Goal: Transaction & Acquisition: Subscribe to service/newsletter

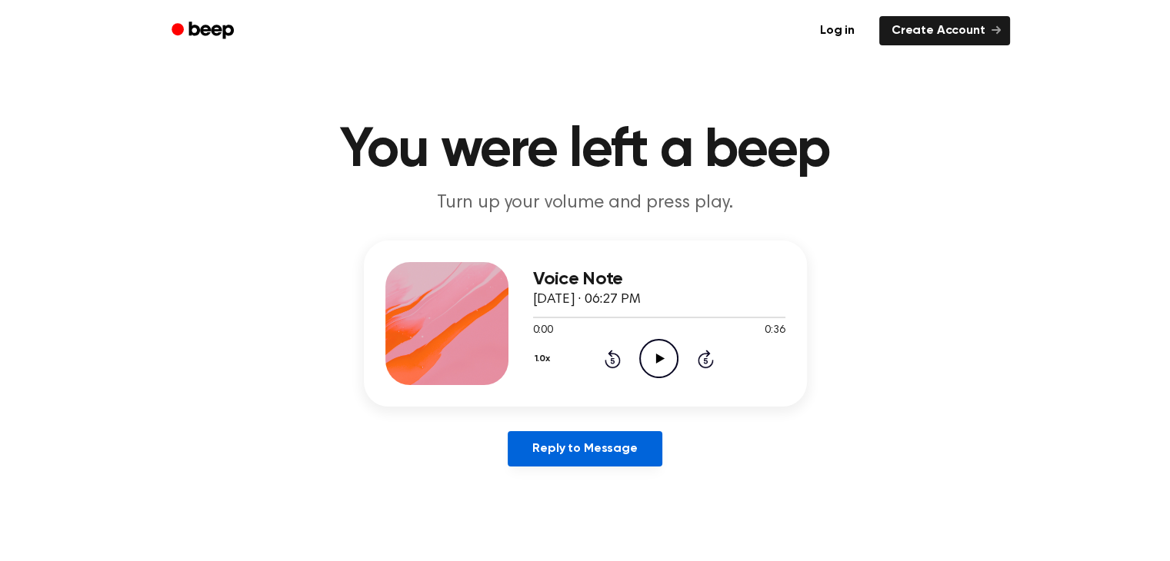
click at [583, 448] on link "Reply to Message" at bounding box center [585, 448] width 154 height 35
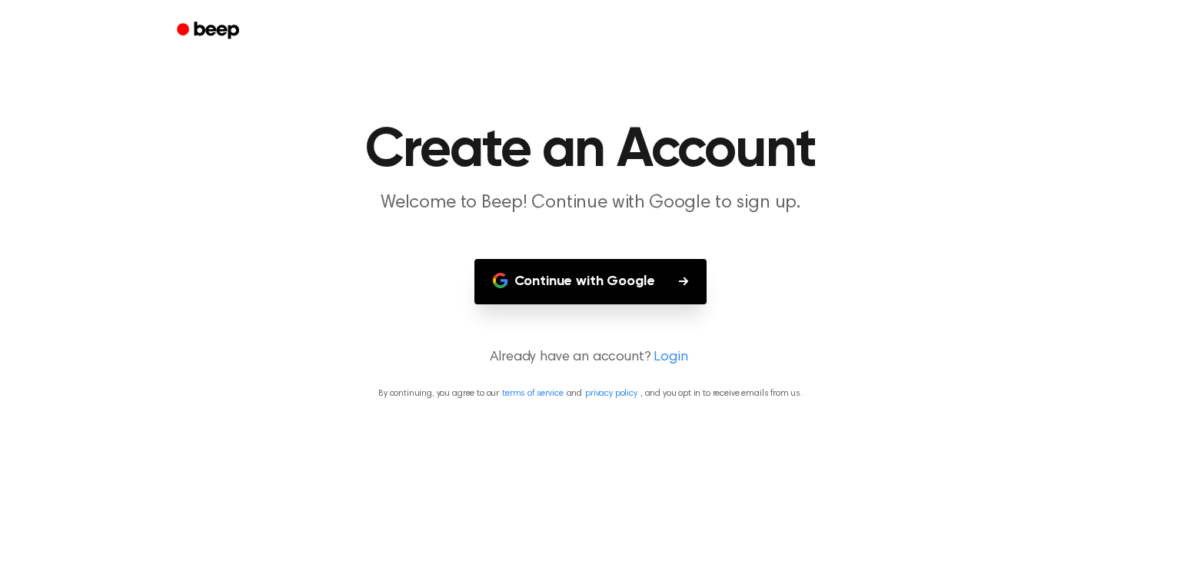
click at [616, 277] on button "Continue with Google" at bounding box center [590, 281] width 233 height 45
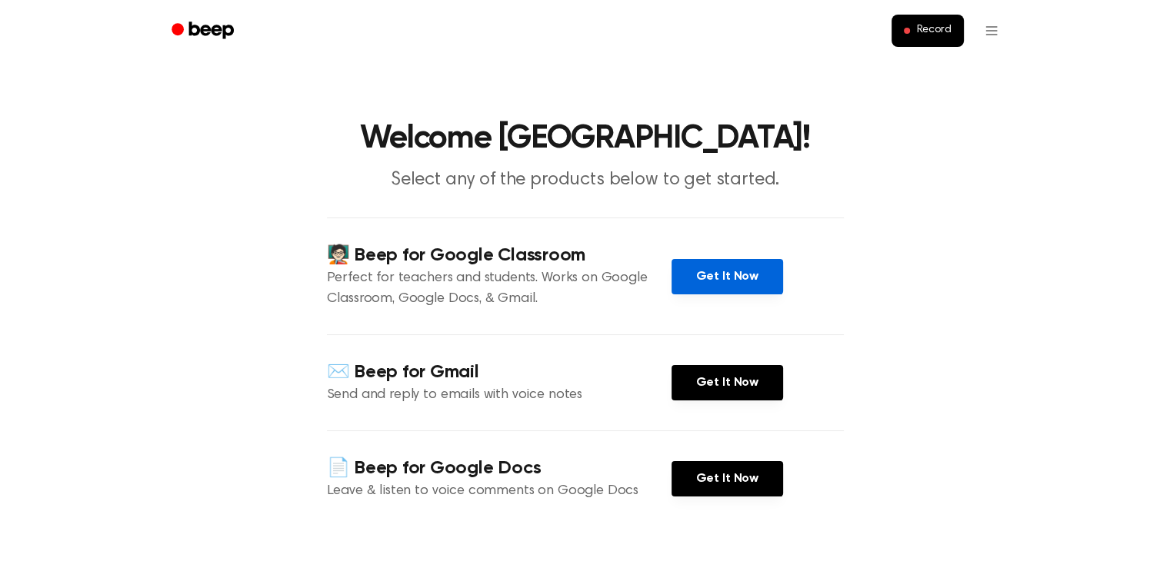
click at [719, 275] on link "Get It Now" at bounding box center [727, 276] width 112 height 35
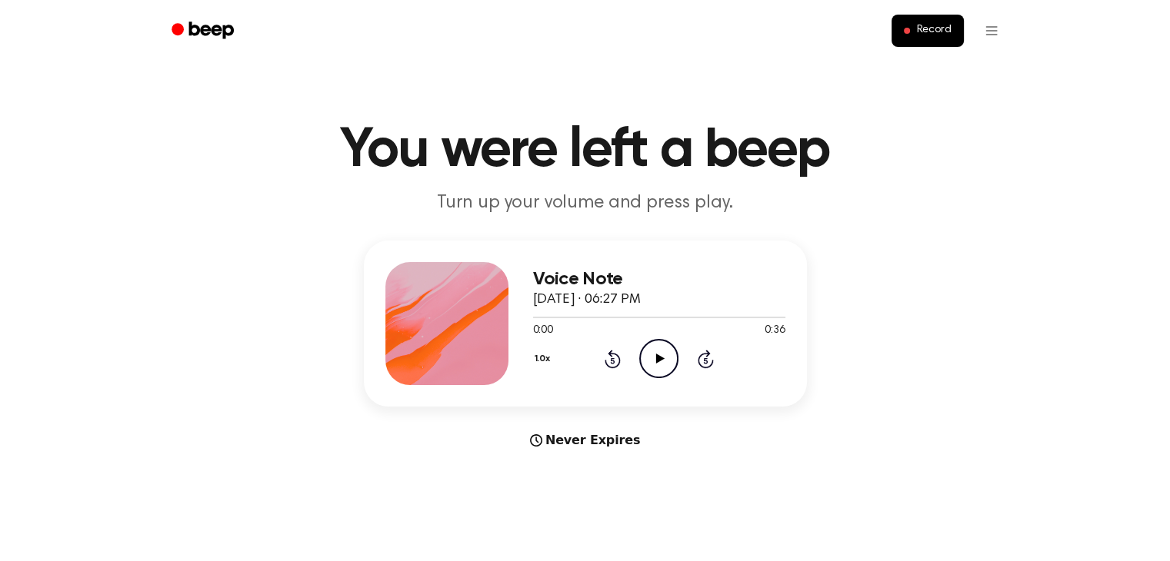
click at [658, 354] on icon "Play Audio" at bounding box center [658, 358] width 39 height 39
click at [670, 433] on div "Never Expires" at bounding box center [585, 440] width 443 height 18
click at [655, 356] on icon at bounding box center [658, 359] width 7 height 10
click at [536, 315] on div at bounding box center [659, 317] width 252 height 12
click at [201, 25] on icon "Beep" at bounding box center [203, 30] width 65 height 22
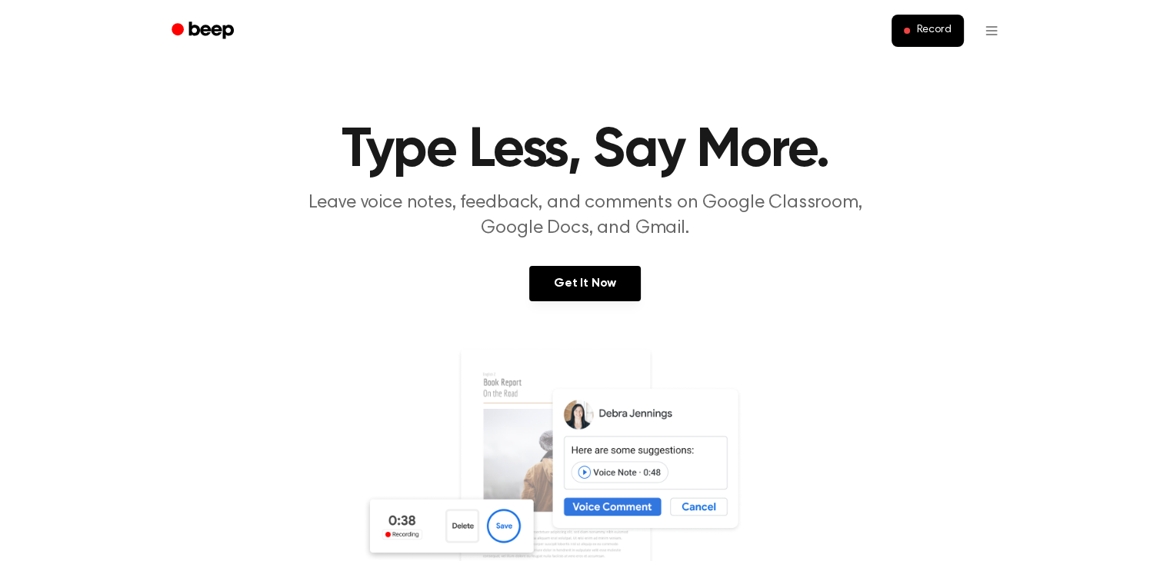
click at [201, 25] on icon "Beep" at bounding box center [203, 30] width 65 height 22
click at [575, 284] on link "Get It Now" at bounding box center [585, 283] width 112 height 35
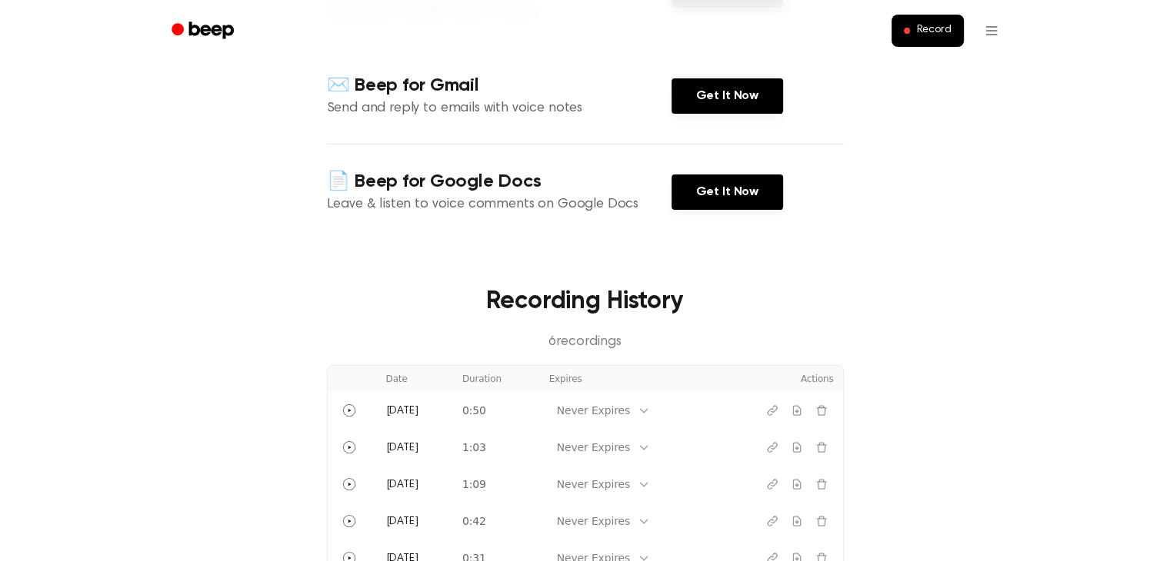
scroll to position [288, 0]
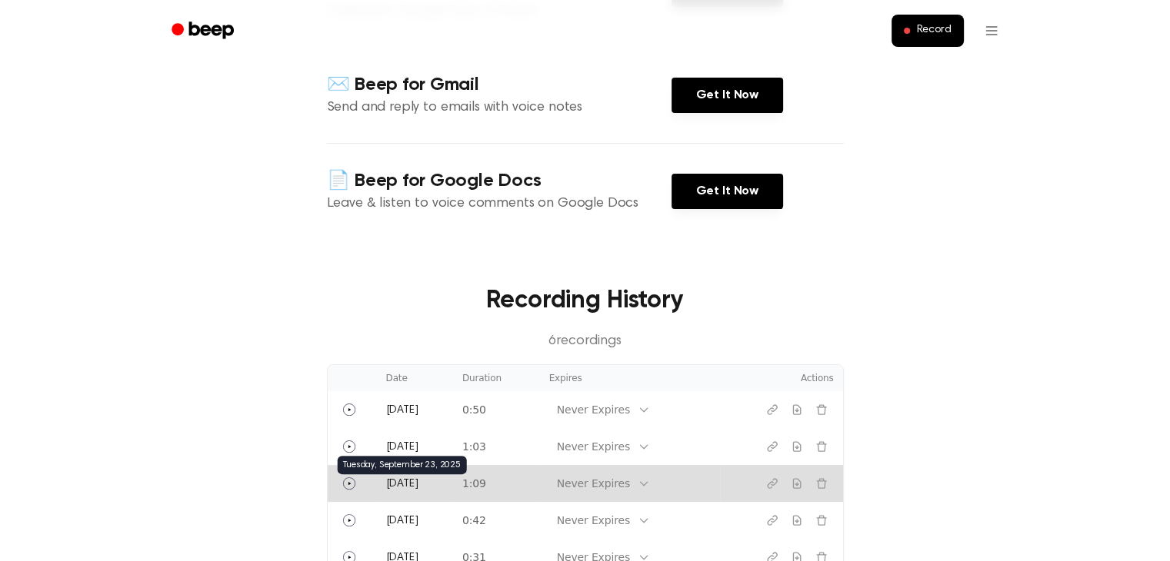
click at [398, 481] on span "Today" at bounding box center [402, 484] width 32 height 11
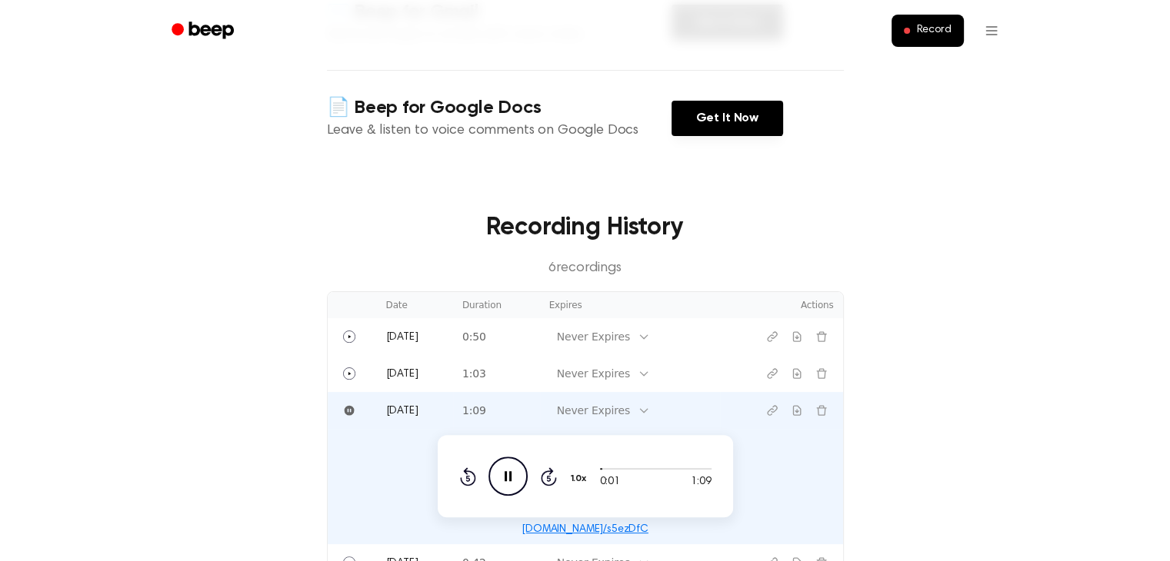
scroll to position [367, 0]
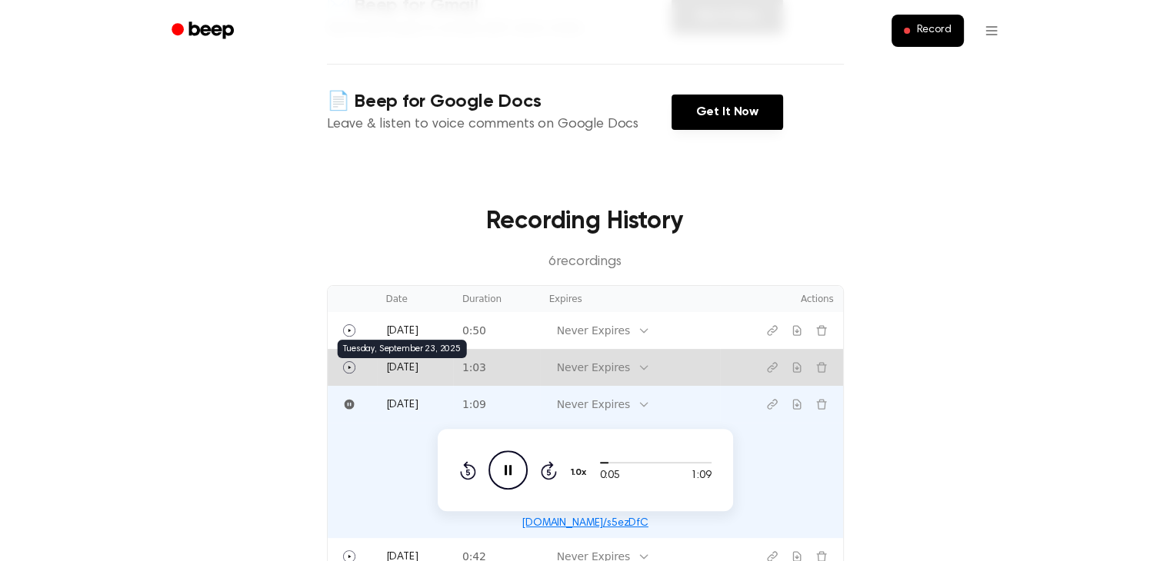
click at [407, 368] on span "Today" at bounding box center [402, 368] width 32 height 11
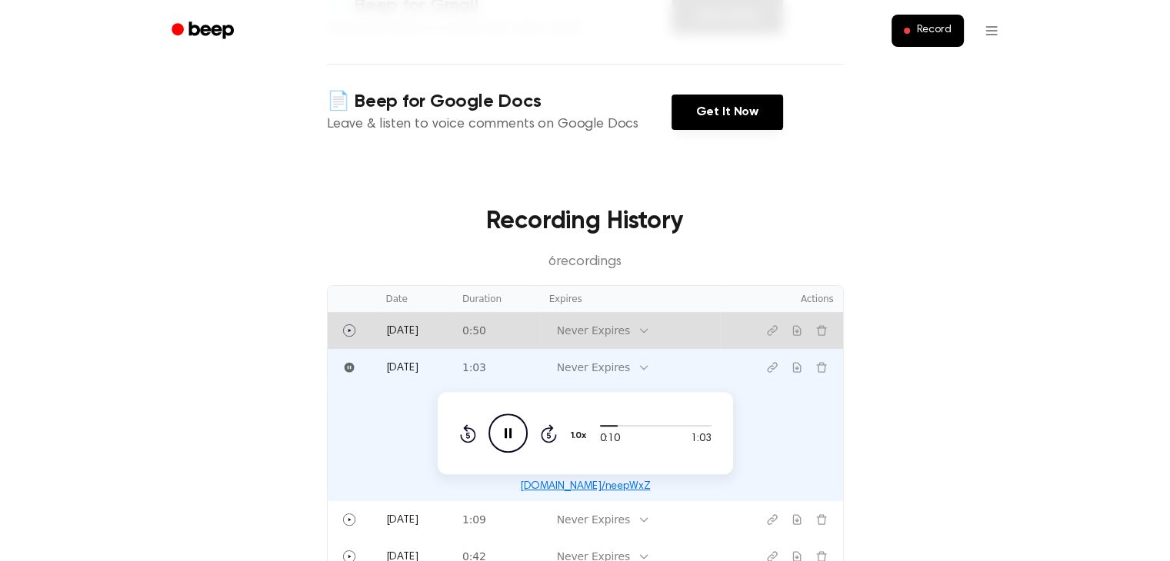
click at [413, 330] on td "Today" at bounding box center [415, 330] width 76 height 37
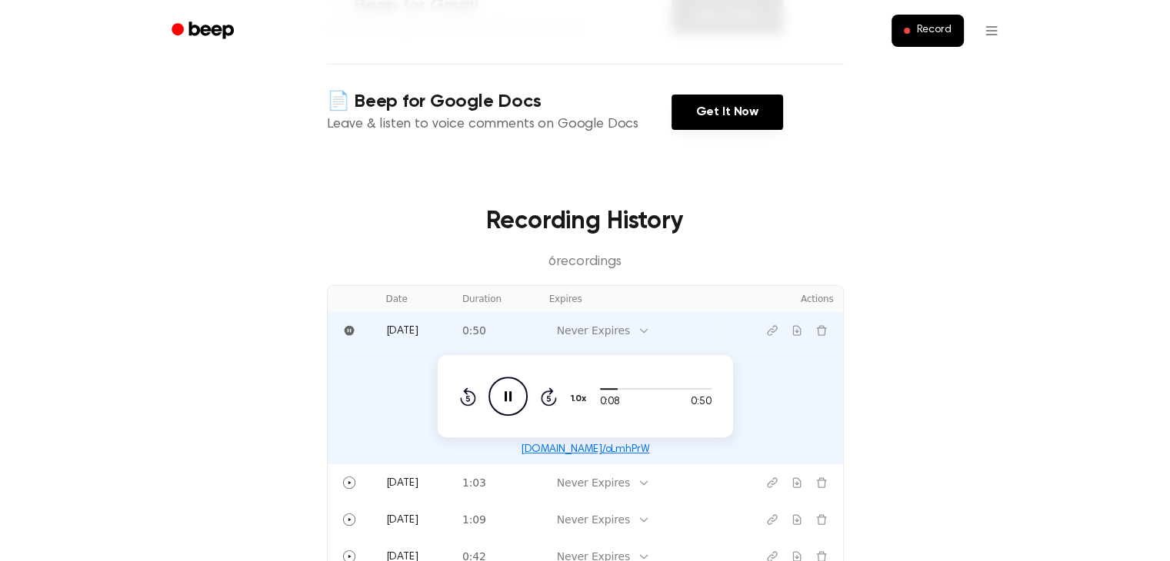
click at [947, 408] on main "Welcome Salem! Select any of the products below to get started. 🧑🏻‍🏫 Beep for G…" at bounding box center [585, 224] width 1170 height 1183
click at [867, 391] on main "Welcome Salem! Select any of the products below to get started. 🧑🏻‍🏫 Beep for G…" at bounding box center [585, 224] width 1170 height 1183
click at [741, 404] on td "0:18 0:50 1.0x Rewind 5 seconds Pause Audio Skip 5 seconds beep.audio/oLmhPrW" at bounding box center [585, 406] width 515 height 115
click at [508, 394] on icon "Pause Audio" at bounding box center [507, 396] width 39 height 39
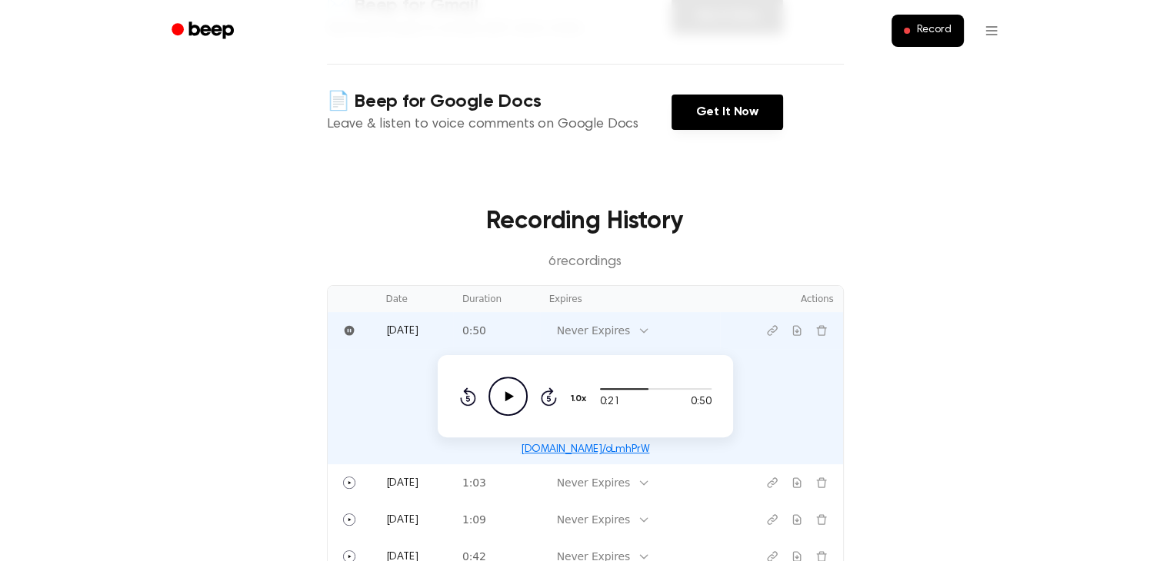
drag, startPoint x: 265, startPoint y: 338, endPoint x: 657, endPoint y: 244, distance: 403.2
click at [657, 244] on main "Welcome Salem! Select any of the products below to get started. 🧑🏻‍🏫 Beep for G…" at bounding box center [585, 224] width 1170 height 1183
click at [657, 244] on div "Recording History 6 recording s" at bounding box center [585, 238] width 517 height 70
click at [876, 308] on main "Welcome Salem! Select any of the products below to get started. 🧑🏻‍🏫 Beep for G…" at bounding box center [585, 224] width 1170 height 1183
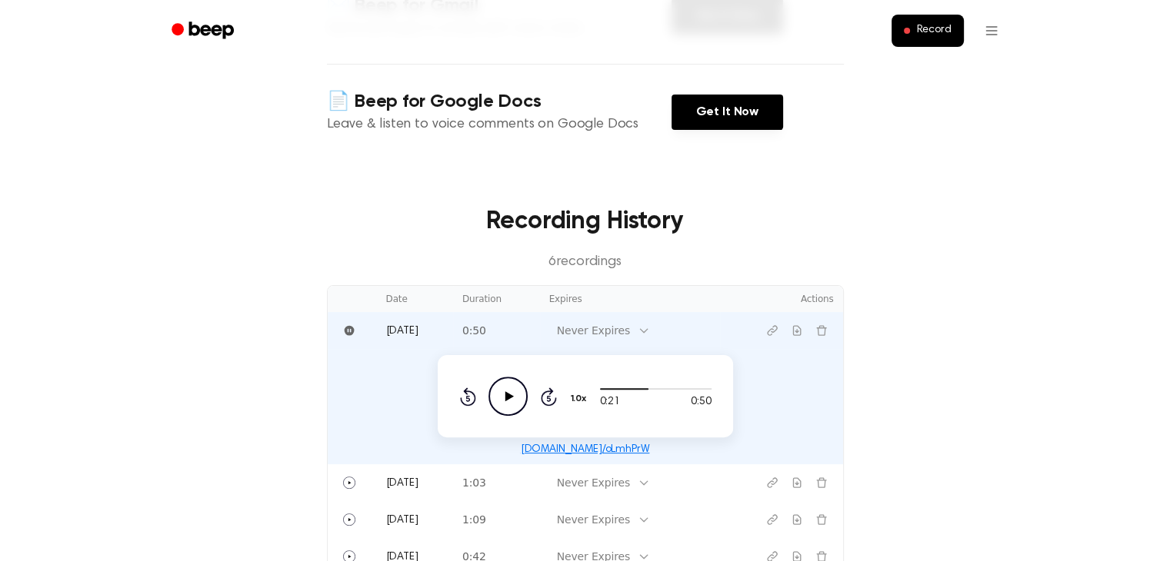
click at [843, 389] on main "Welcome Salem! Select any of the products below to get started. 🧑🏻‍🏫 Beep for G…" at bounding box center [585, 224] width 1170 height 1183
click at [591, 448] on link "beep.audio/oLmhPrW" at bounding box center [585, 449] width 129 height 11
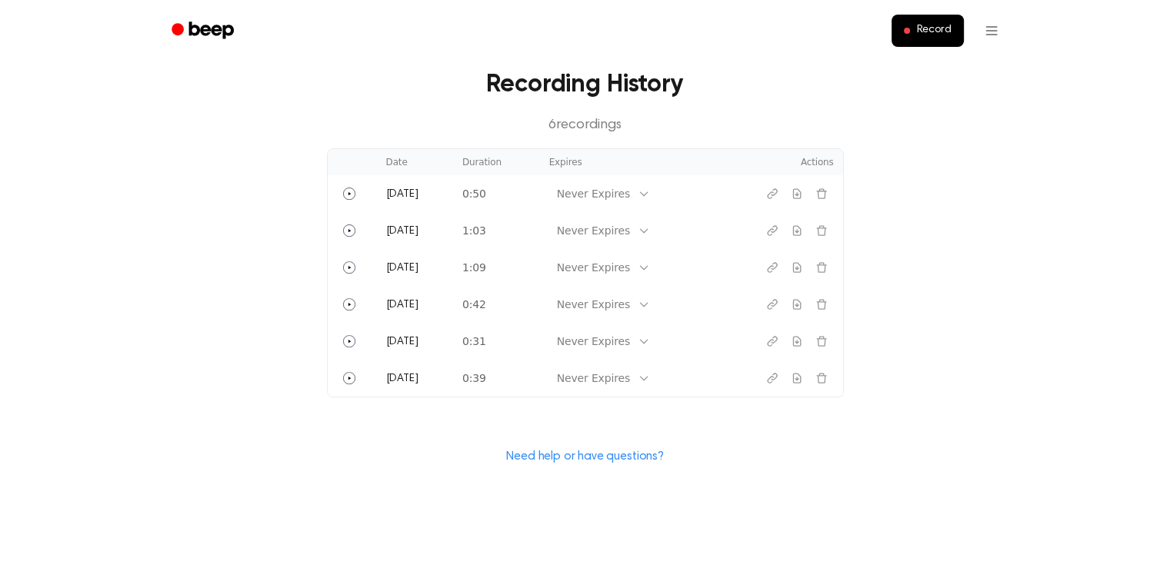
scroll to position [504, 0]
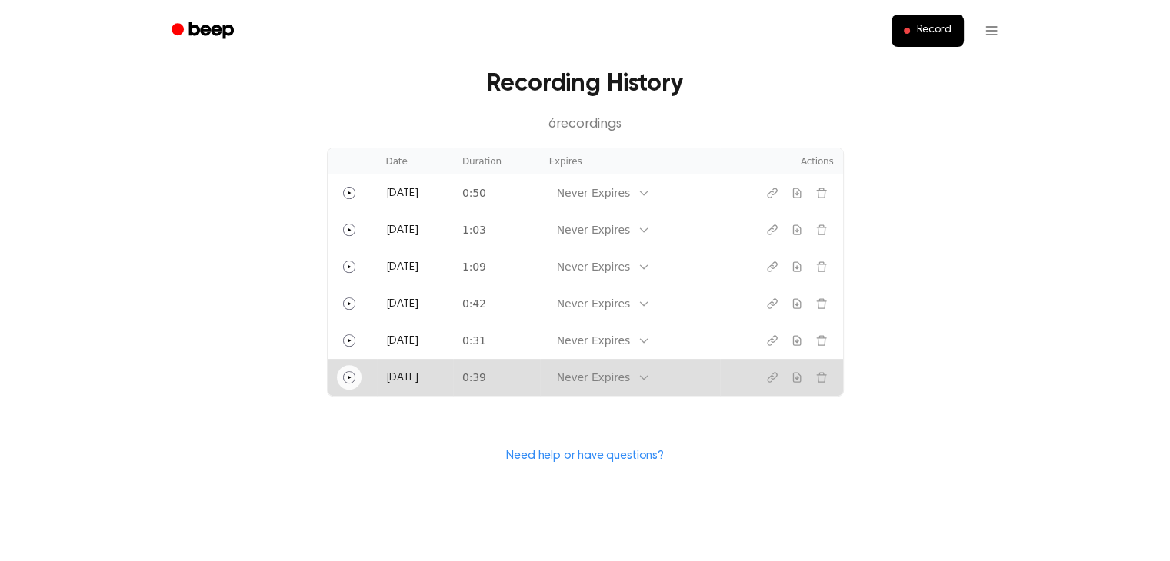
click at [357, 378] on button "Play" at bounding box center [349, 377] width 25 height 25
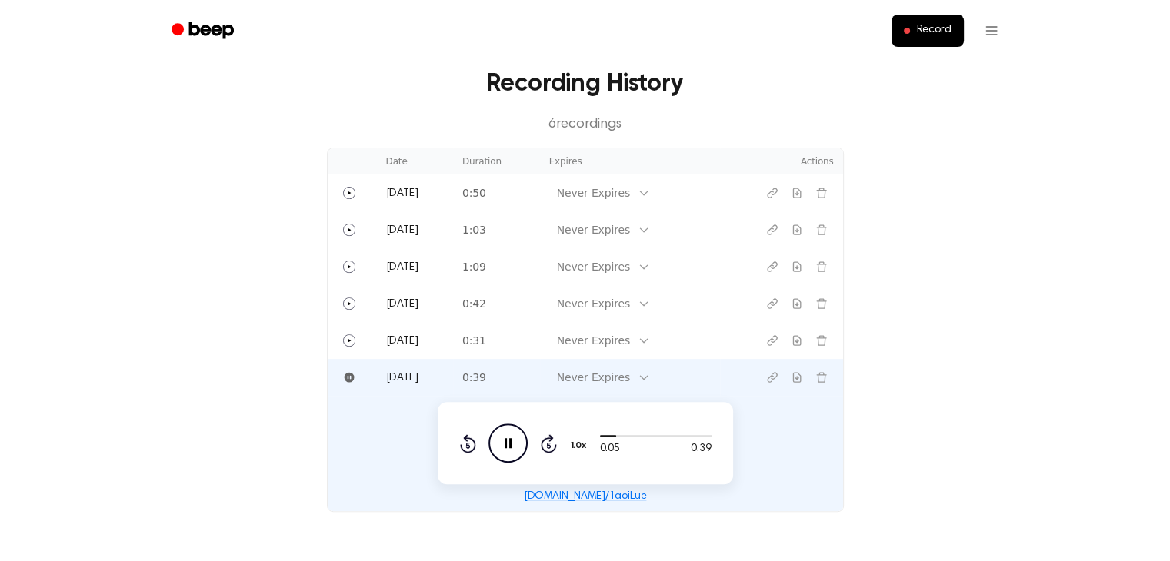
click at [504, 444] on icon at bounding box center [507, 443] width 7 height 10
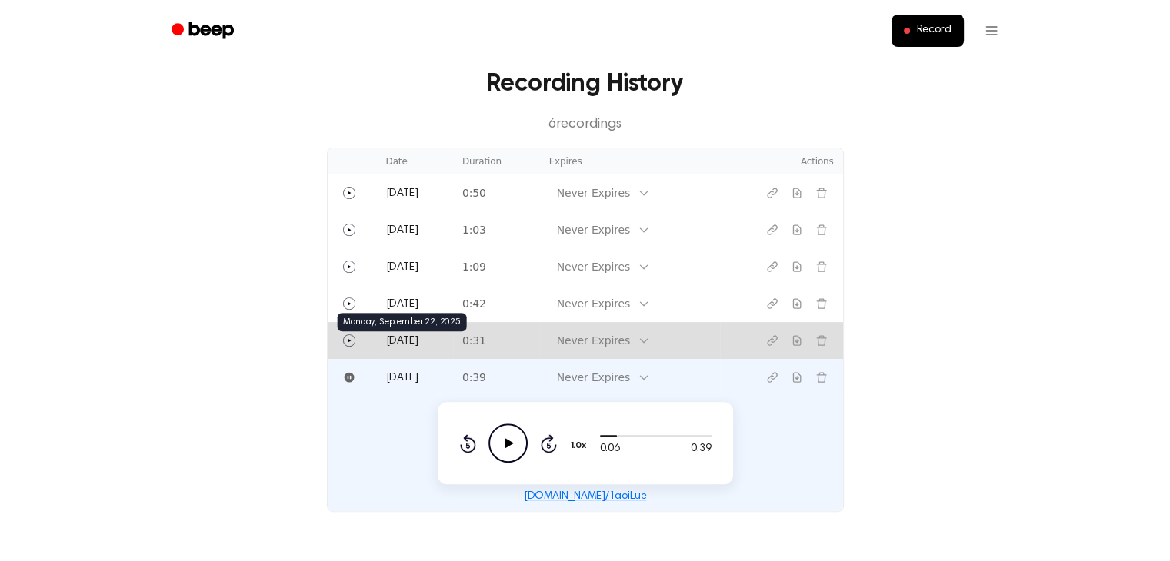
click at [394, 339] on span "Yesterday" at bounding box center [402, 341] width 32 height 11
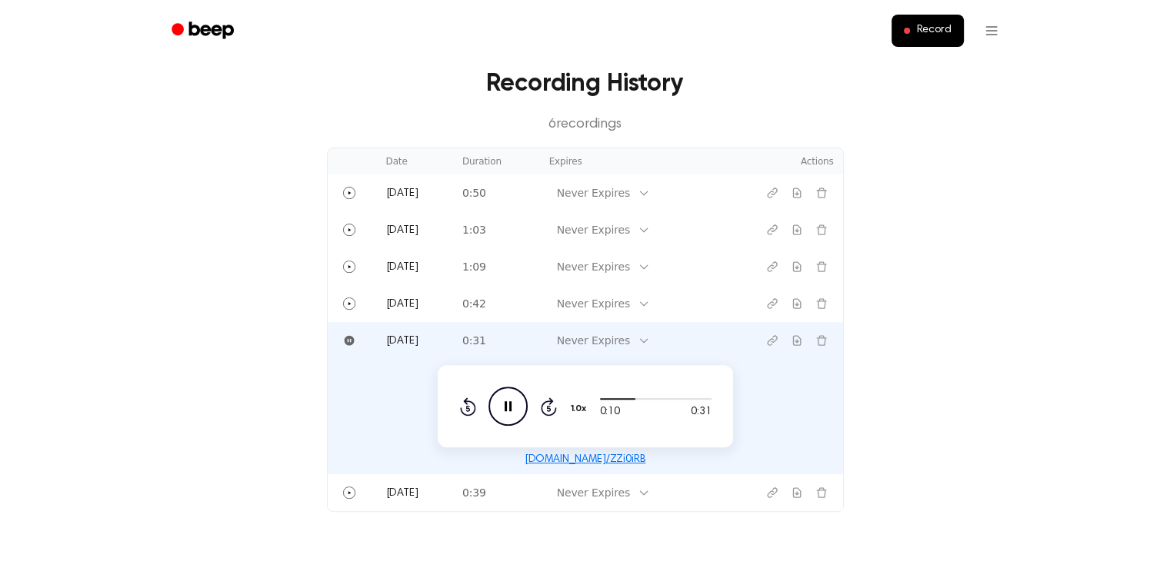
click at [508, 406] on icon at bounding box center [507, 406] width 7 height 10
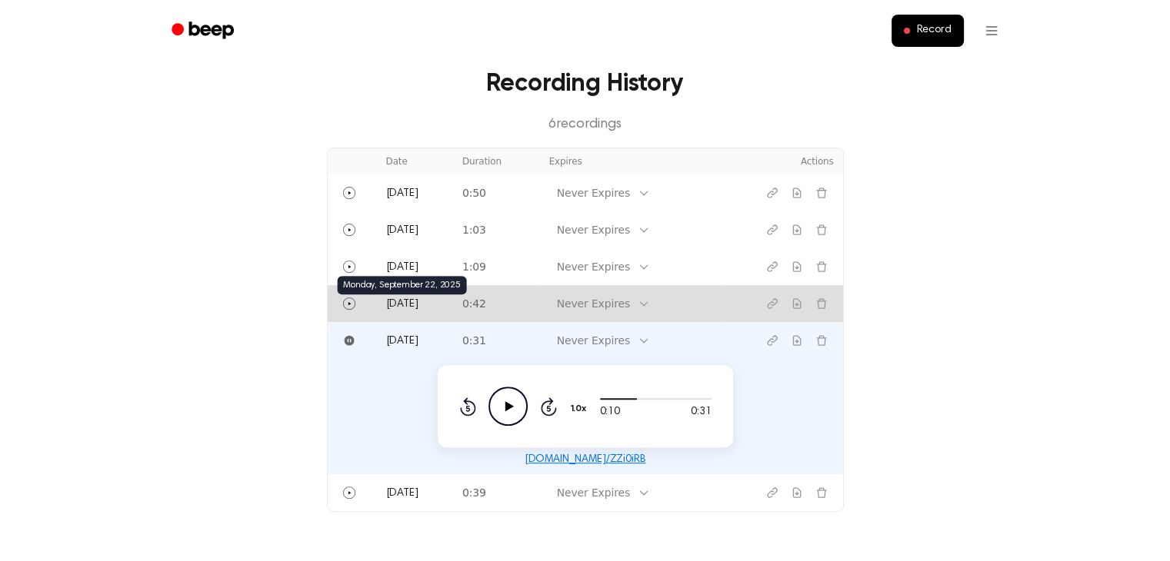
click at [406, 305] on span "Yesterday" at bounding box center [402, 304] width 32 height 11
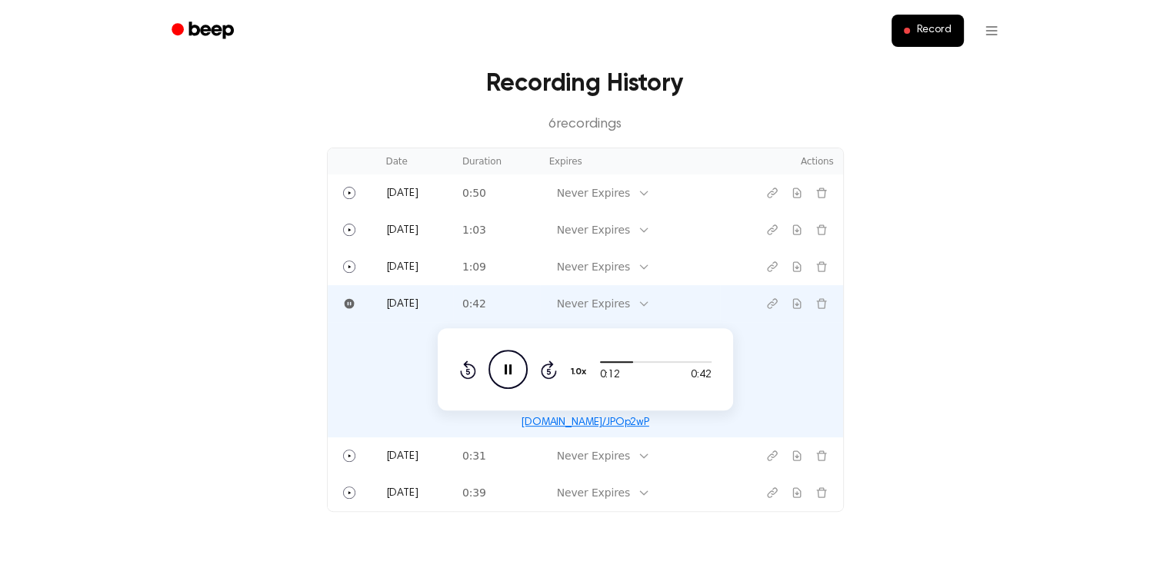
click at [504, 364] on icon at bounding box center [507, 369] width 7 height 10
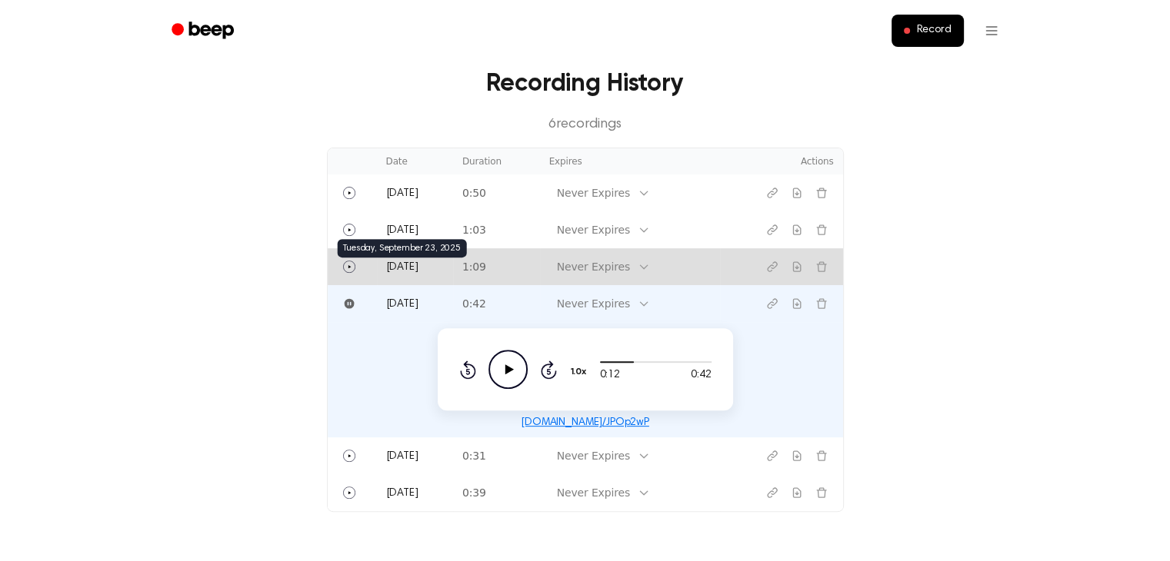
click at [394, 265] on span "Today" at bounding box center [402, 267] width 32 height 11
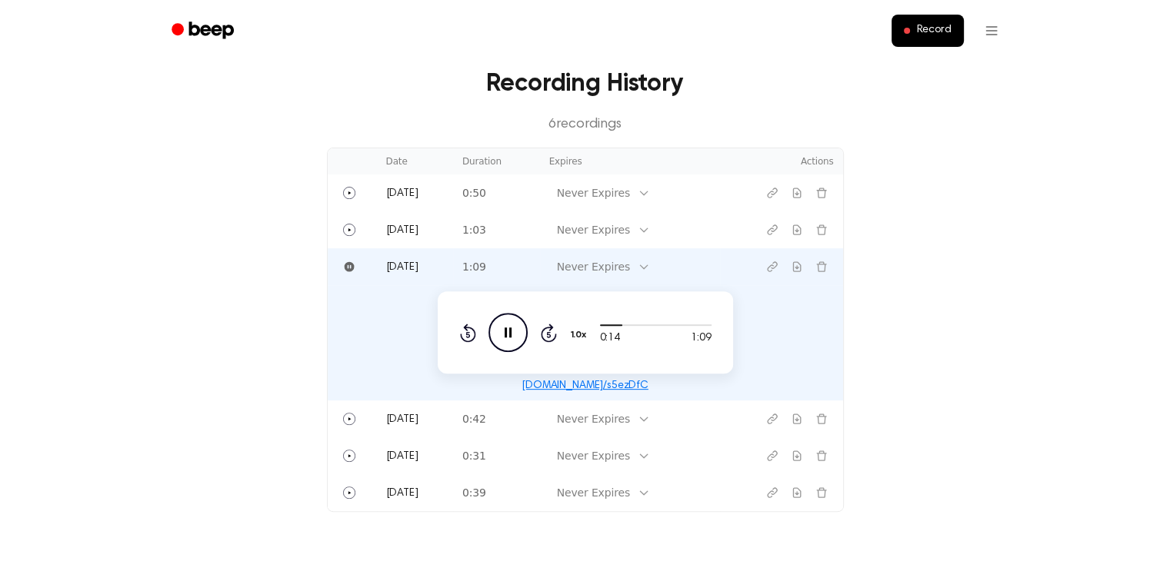
click at [507, 330] on icon "Pause Audio" at bounding box center [507, 332] width 39 height 39
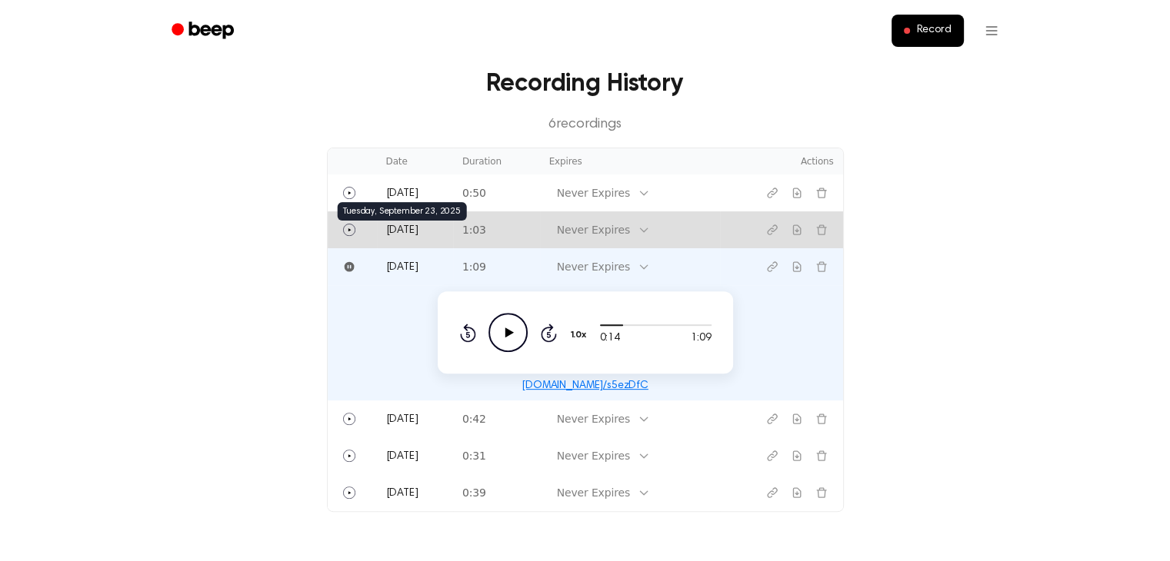
click at [408, 229] on span "Today" at bounding box center [402, 230] width 32 height 11
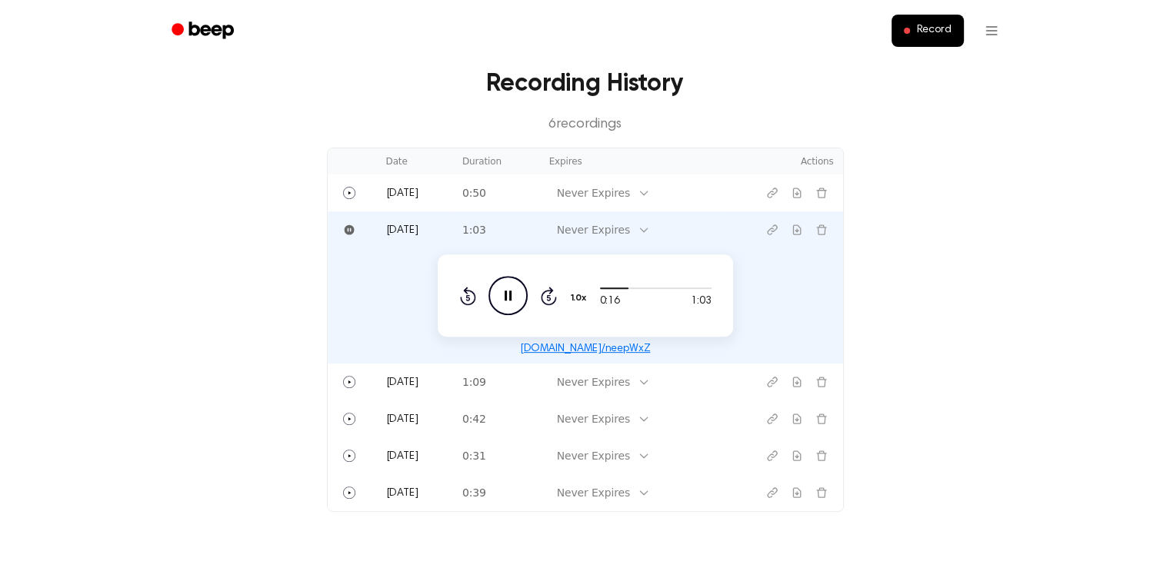
click at [506, 295] on icon at bounding box center [507, 296] width 7 height 10
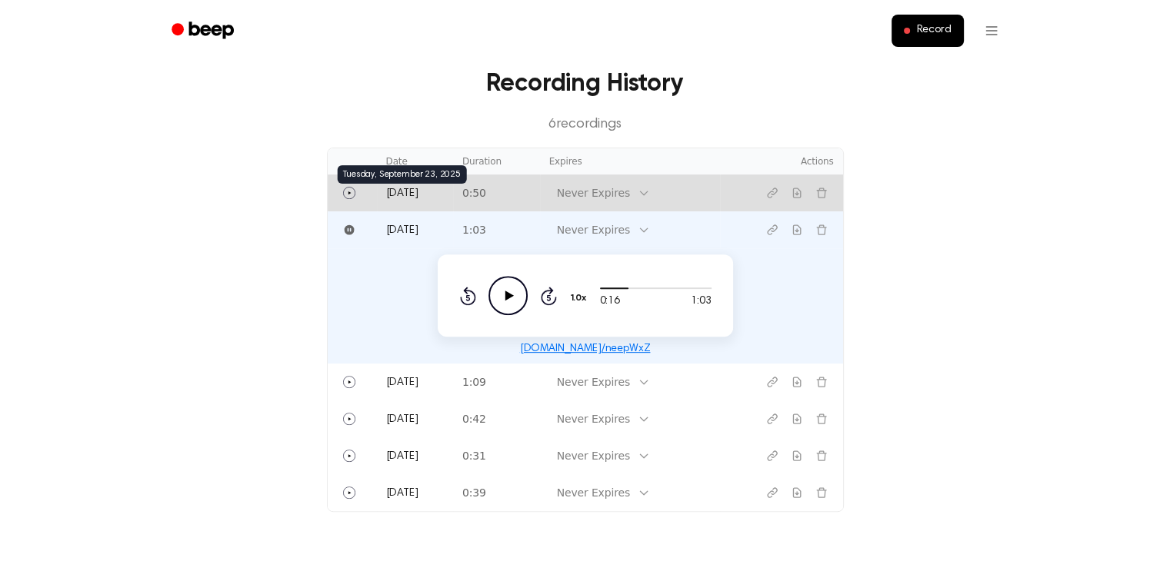
click at [393, 191] on span "Today" at bounding box center [402, 193] width 32 height 11
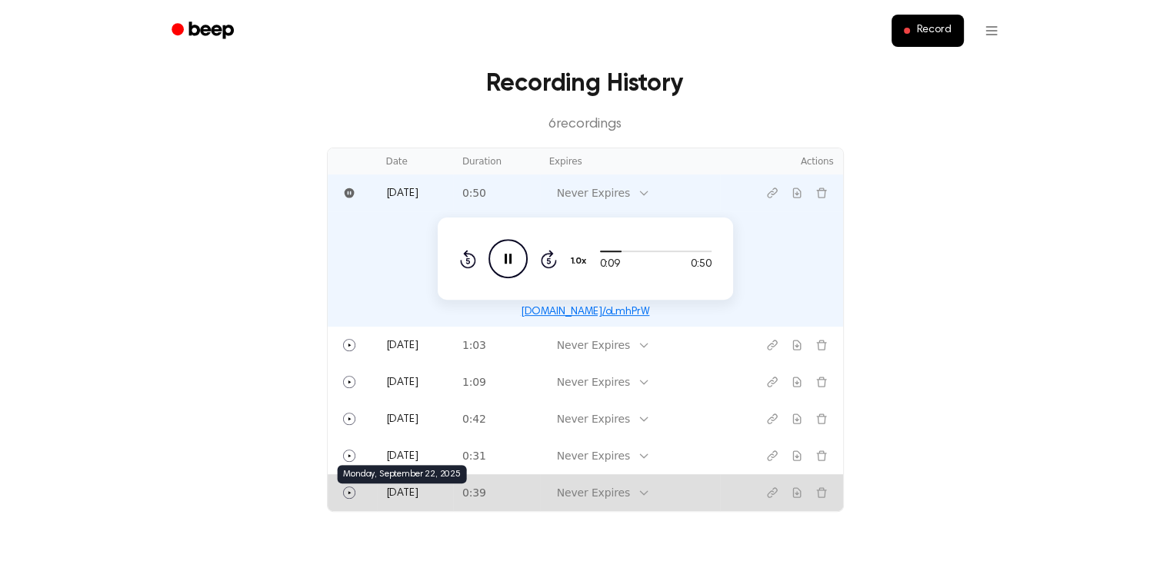
click at [418, 489] on span "Yesterday" at bounding box center [402, 493] width 32 height 11
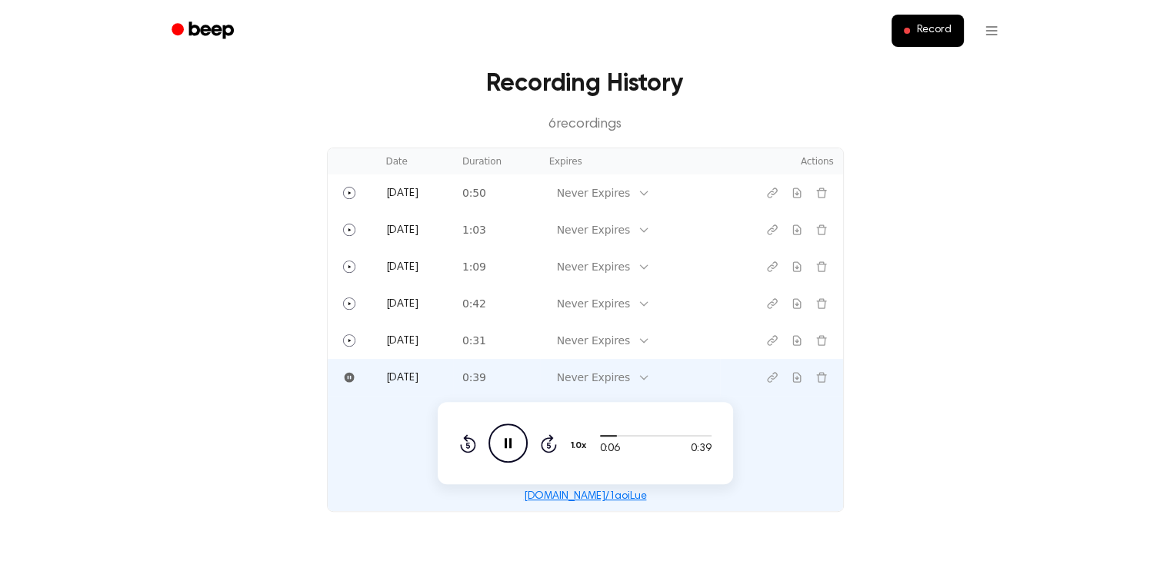
click at [508, 441] on icon "Pause Audio" at bounding box center [507, 443] width 39 height 39
click at [878, 412] on main "Welcome Salem! Select any of the products below to get started. 🧑🏻‍🏫 Beep for G…" at bounding box center [585, 87] width 1170 height 1183
click at [799, 439] on td "0:06 0:39 1.0x Rewind 5 seconds Play Audio Skip 5 seconds beep.audio/1aoiLue" at bounding box center [585, 453] width 515 height 115
click at [580, 493] on link "beep.audio/1aoiLue" at bounding box center [585, 496] width 123 height 11
click at [466, 440] on icon at bounding box center [468, 443] width 16 height 18
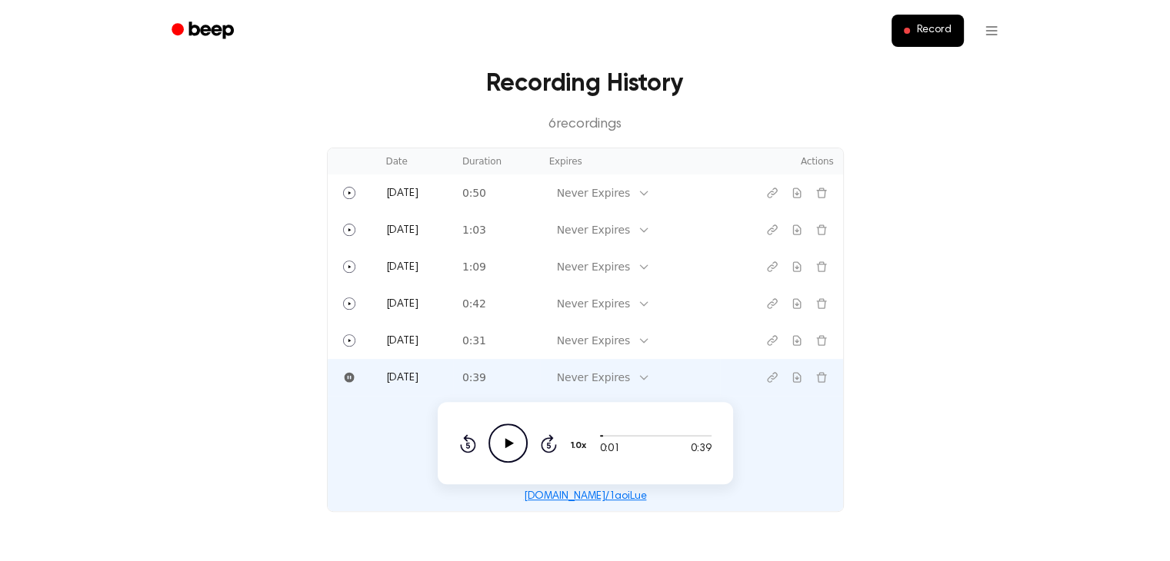
click at [466, 440] on icon at bounding box center [468, 443] width 16 height 18
click at [884, 453] on main "Welcome Salem! Select any of the products below to get started. 🧑🏻‍🏫 Beep for G…" at bounding box center [585, 87] width 1170 height 1183
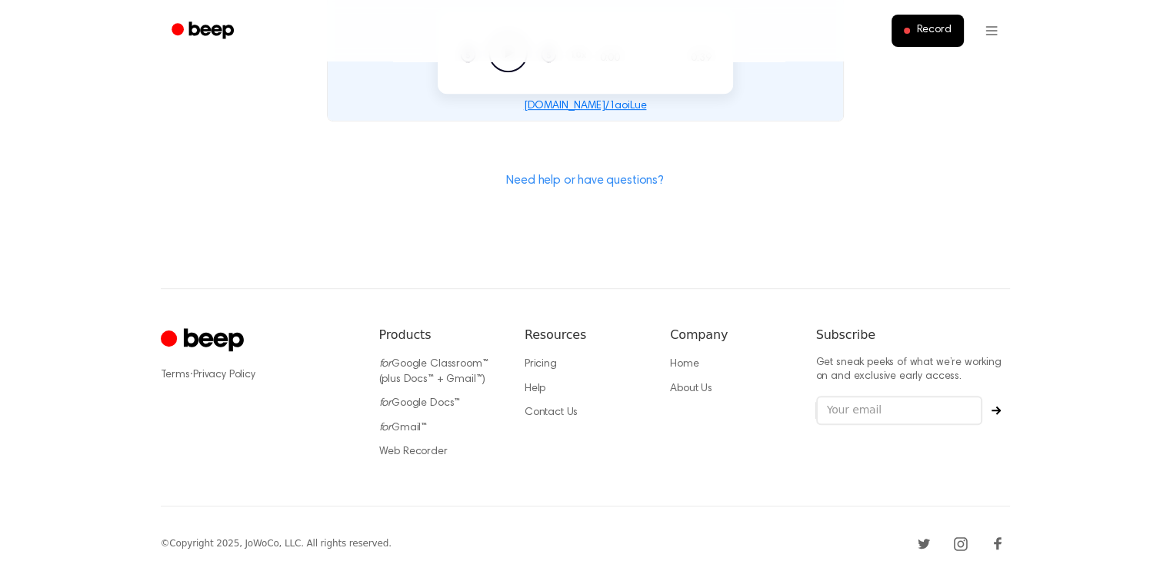
scroll to position [907, 0]
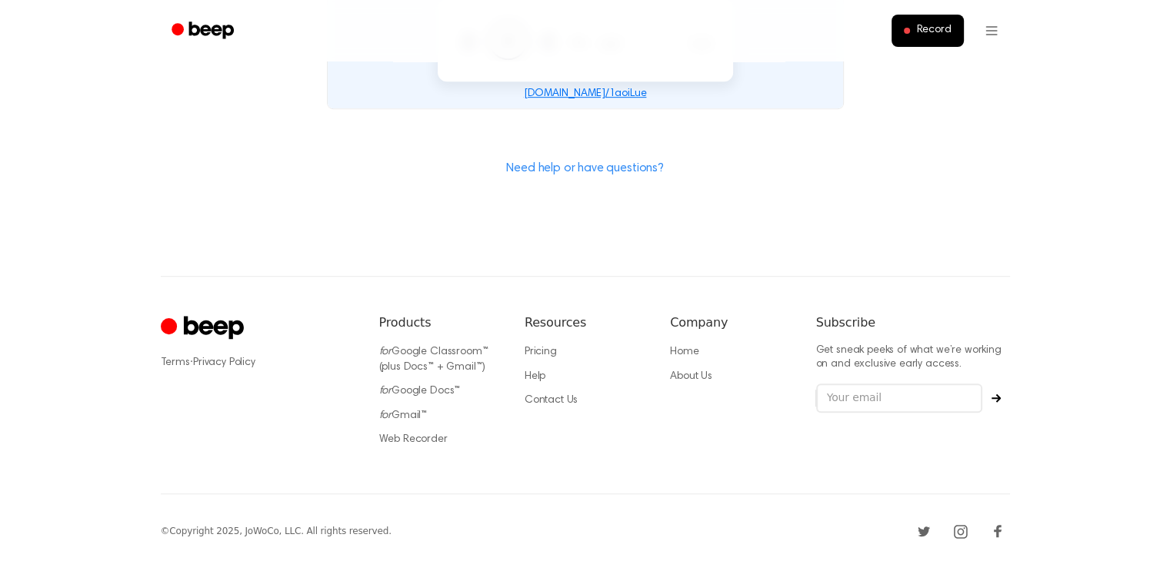
click at [884, 453] on div "Terms · Privacy Policy Products for Google Classroom™ (plus Docs™ + Gmail™) for…" at bounding box center [585, 385] width 849 height 218
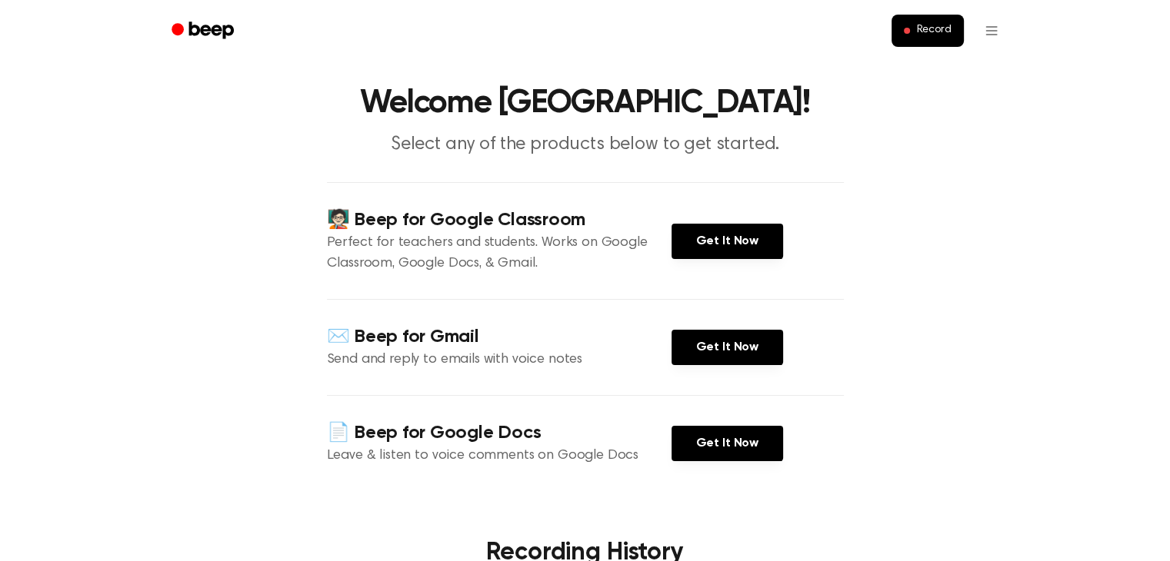
scroll to position [0, 0]
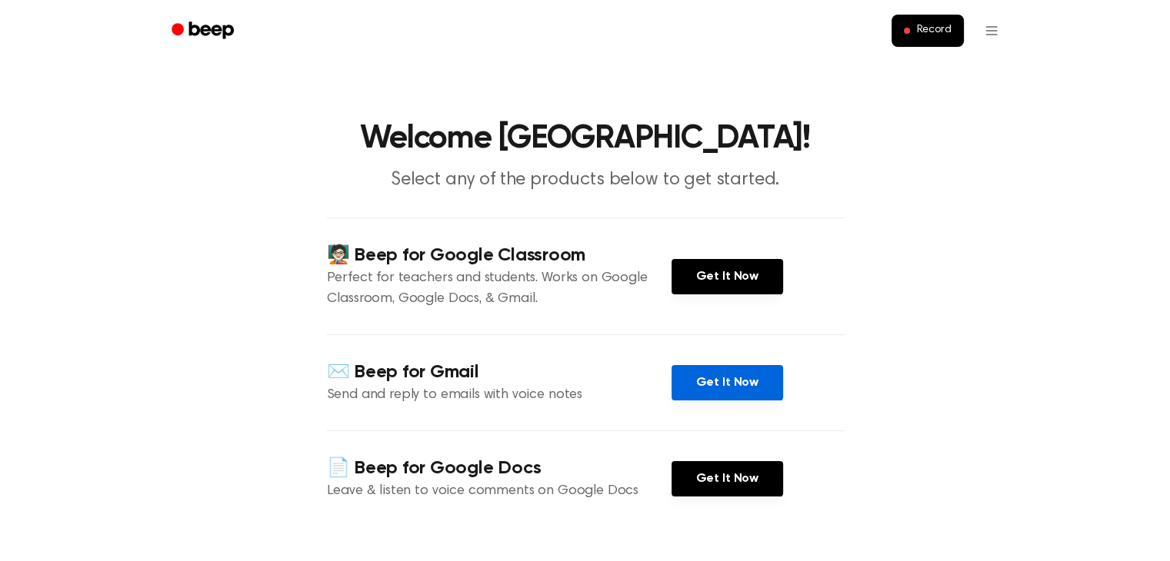
click at [723, 382] on link "Get It Now" at bounding box center [727, 382] width 112 height 35
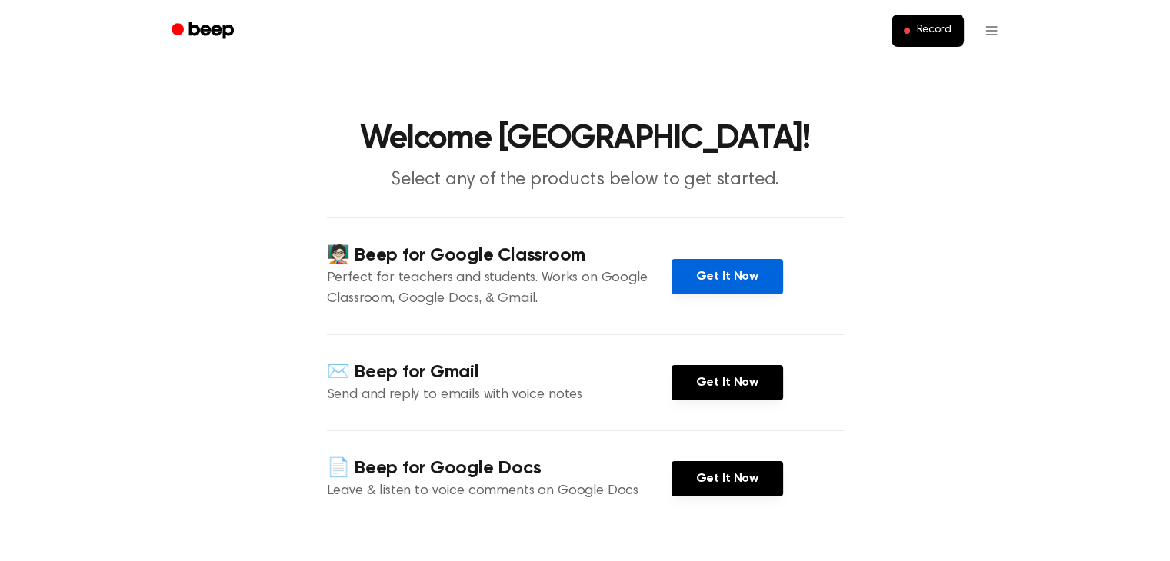
click at [691, 278] on link "Get It Now" at bounding box center [727, 276] width 112 height 35
click at [712, 277] on link "Get It Now" at bounding box center [727, 276] width 112 height 35
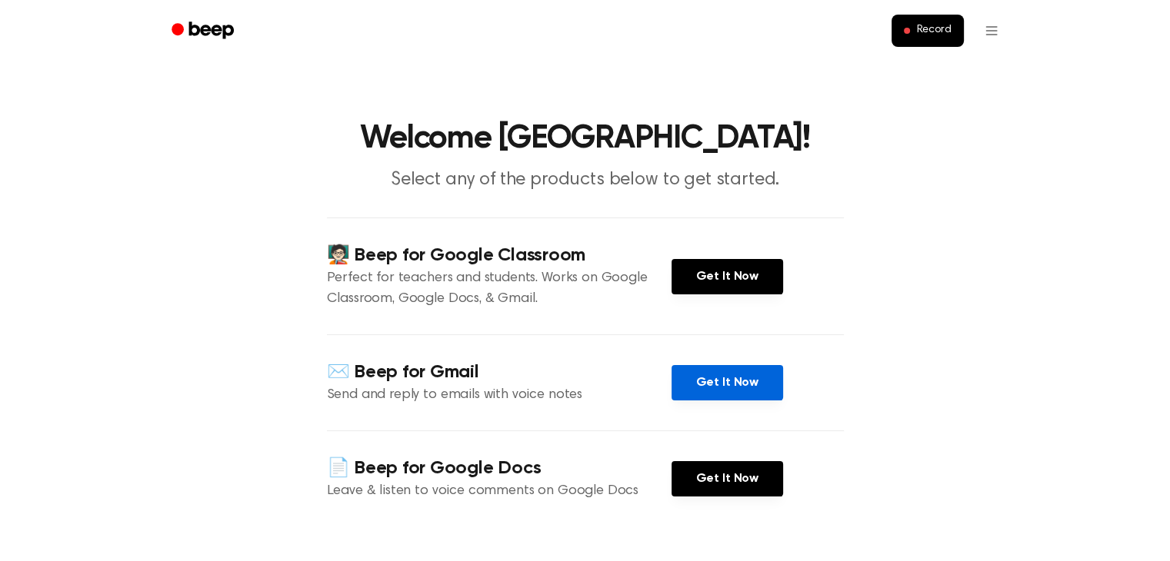
click at [732, 388] on link "Get It Now" at bounding box center [727, 382] width 112 height 35
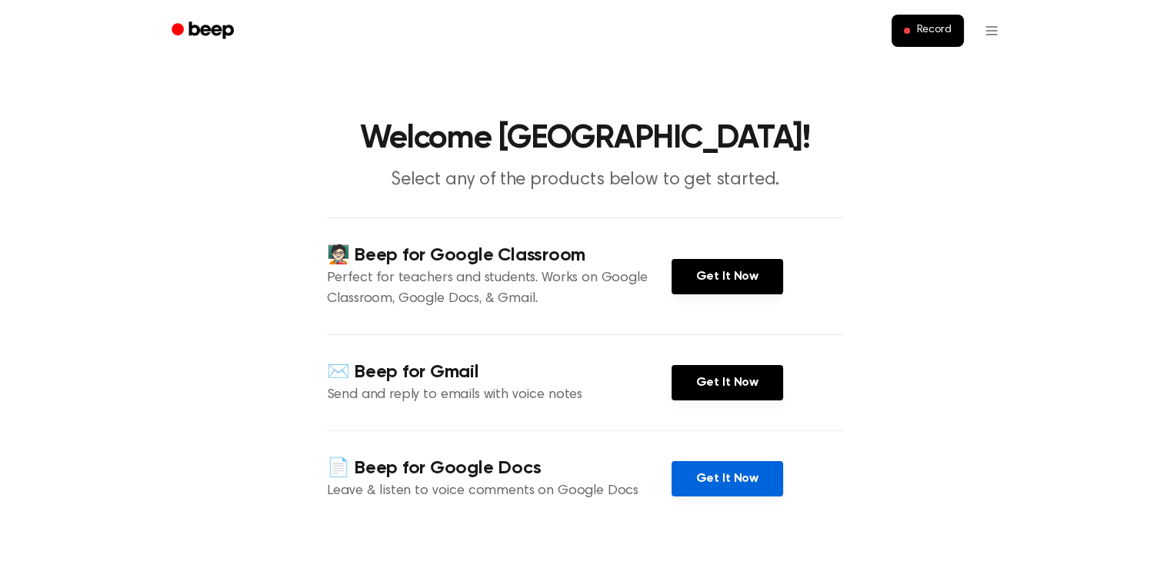
click at [729, 478] on link "Get It Now" at bounding box center [727, 478] width 112 height 35
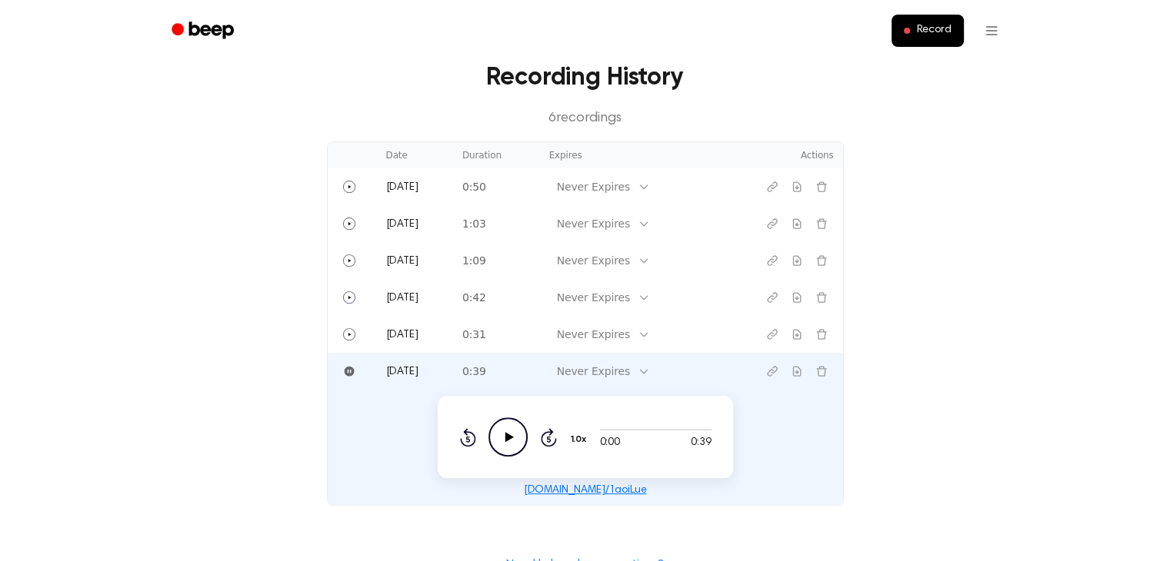
scroll to position [514, 0]
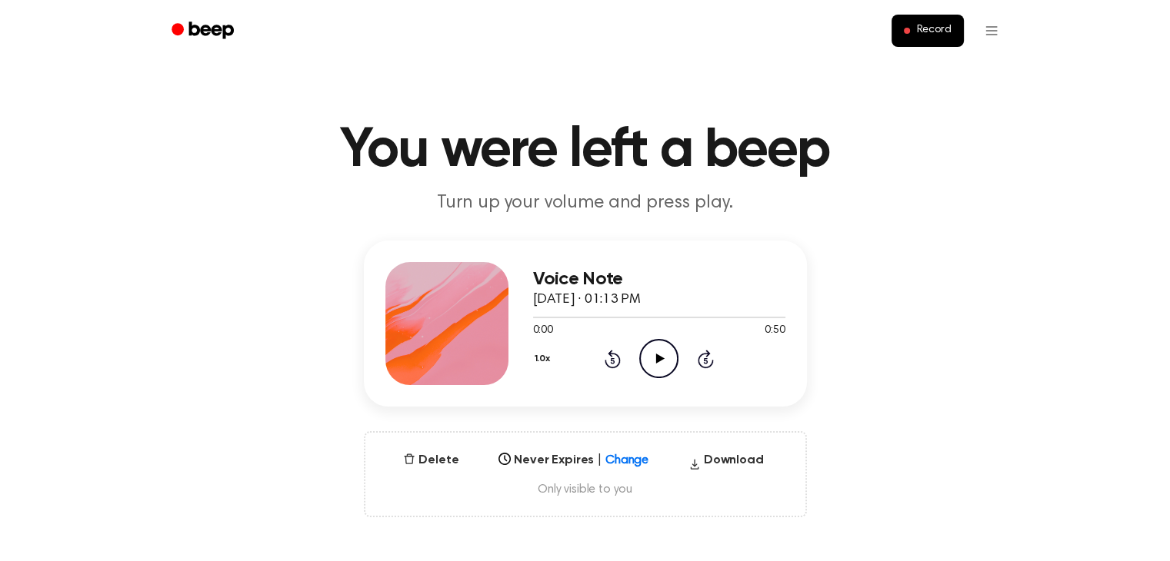
click at [206, 26] on icon "Beep" at bounding box center [210, 30] width 45 height 17
click at [657, 358] on icon at bounding box center [660, 359] width 8 height 10
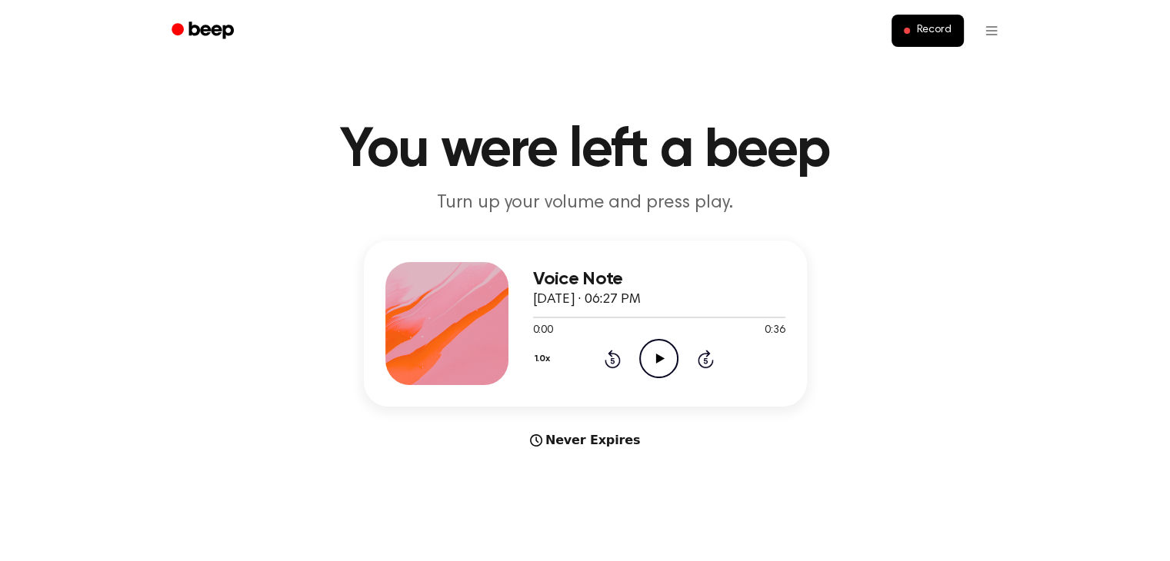
click at [656, 356] on icon at bounding box center [660, 359] width 8 height 10
click at [656, 356] on icon at bounding box center [658, 359] width 7 height 10
click at [534, 318] on div at bounding box center [659, 317] width 252 height 12
click at [658, 354] on icon "Play Audio" at bounding box center [658, 358] width 39 height 39
click at [659, 356] on icon at bounding box center [660, 359] width 8 height 10
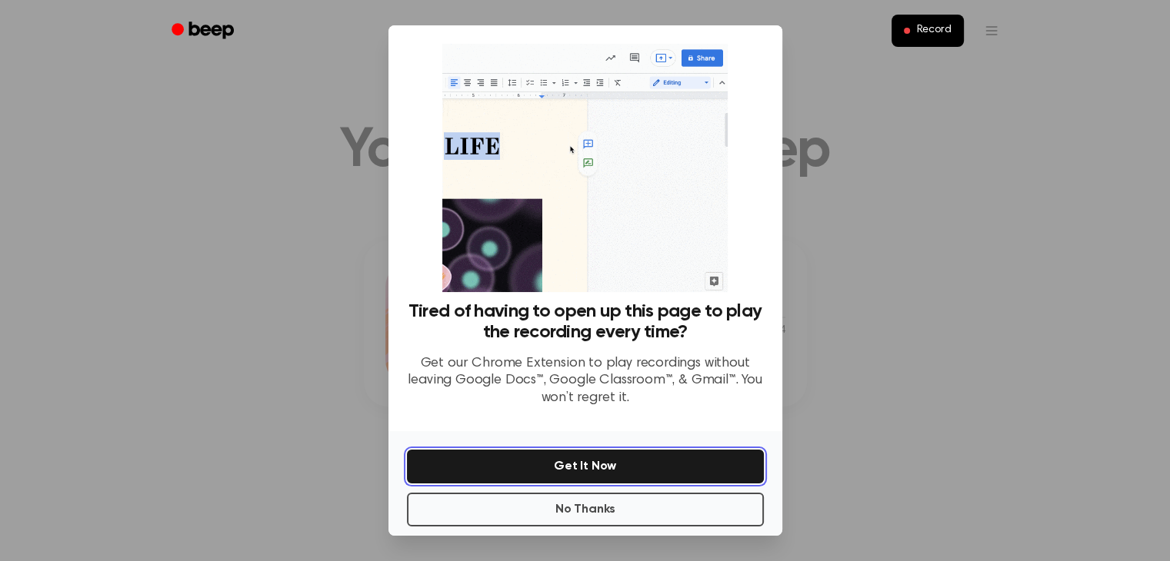
click at [587, 468] on button "Get It Now" at bounding box center [585, 467] width 357 height 34
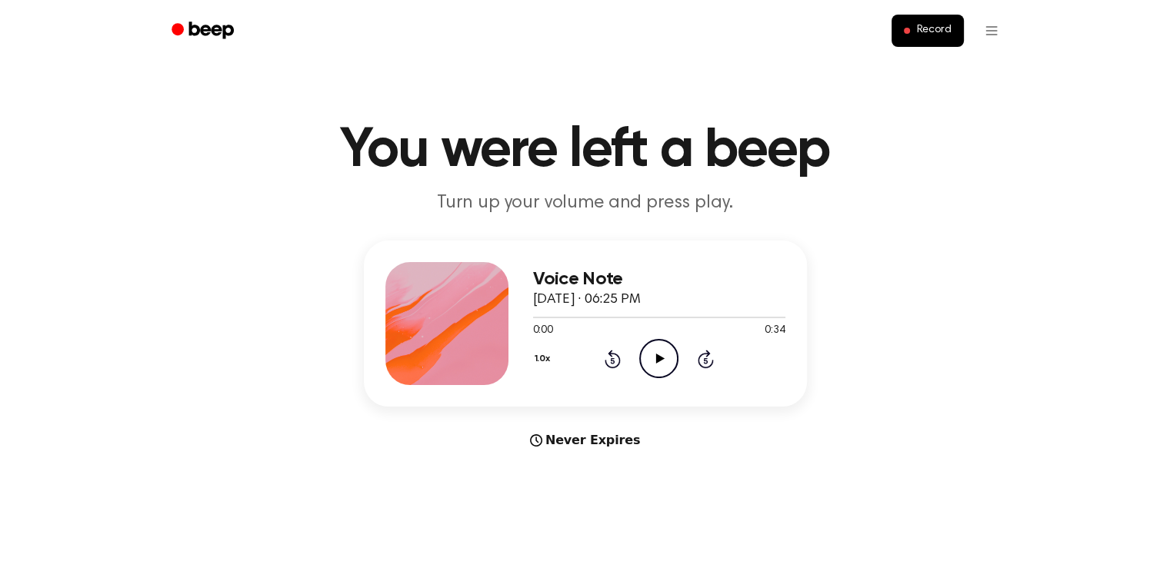
click at [658, 356] on icon at bounding box center [660, 359] width 8 height 10
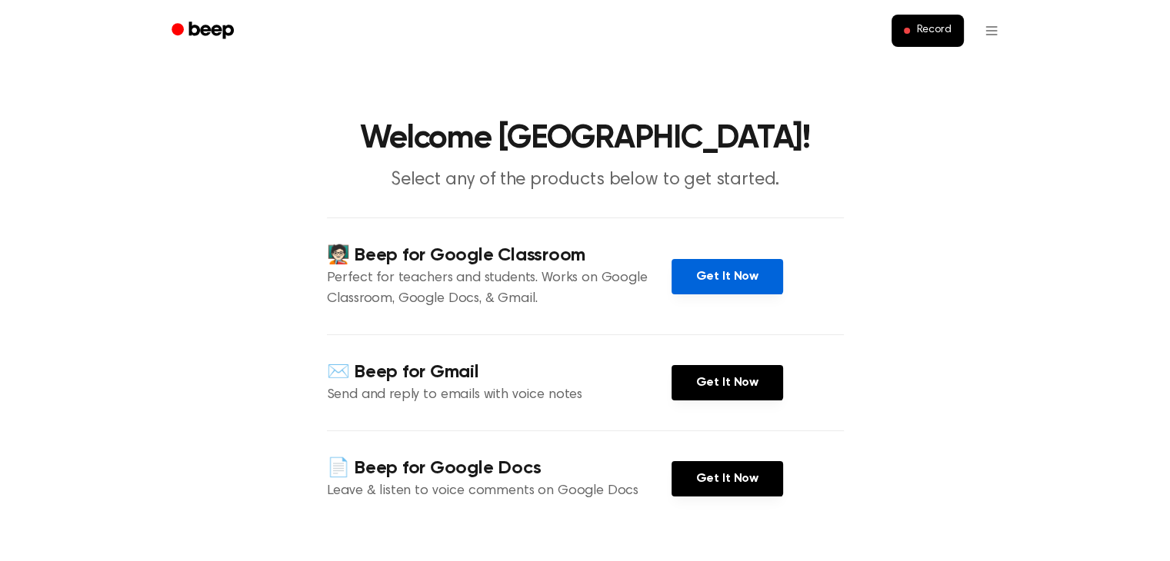
click at [720, 275] on link "Get It Now" at bounding box center [727, 276] width 112 height 35
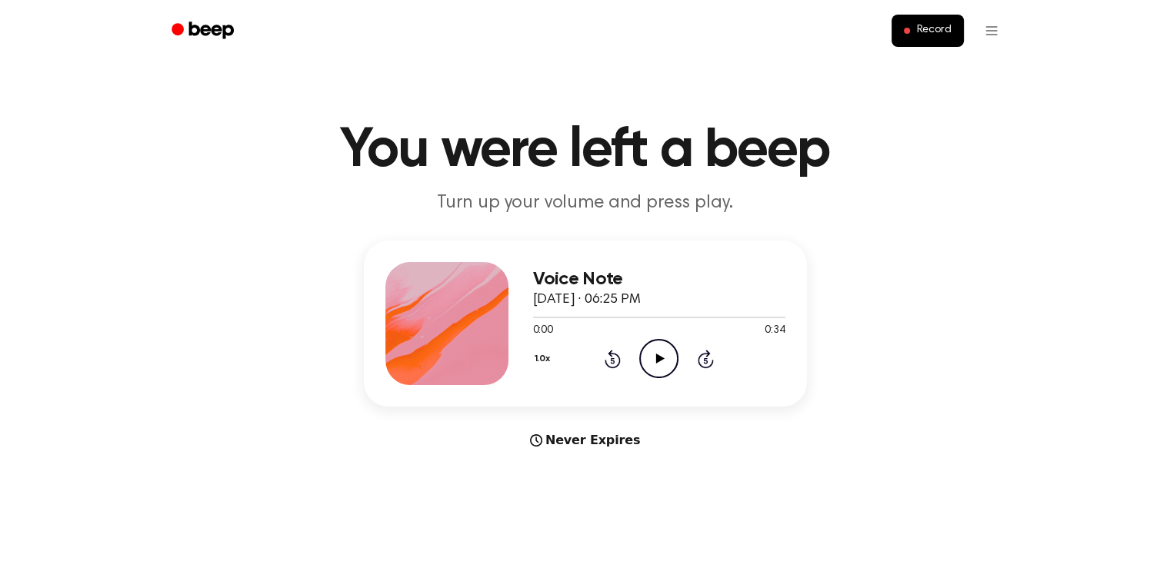
click at [657, 358] on icon at bounding box center [660, 359] width 8 height 10
click at [657, 358] on icon "Pause Audio" at bounding box center [658, 358] width 39 height 39
click at [657, 358] on icon at bounding box center [660, 359] width 8 height 10
click at [658, 361] on icon "Pause Audio" at bounding box center [658, 358] width 39 height 39
click at [538, 317] on div at bounding box center [563, 318] width 61 height 2
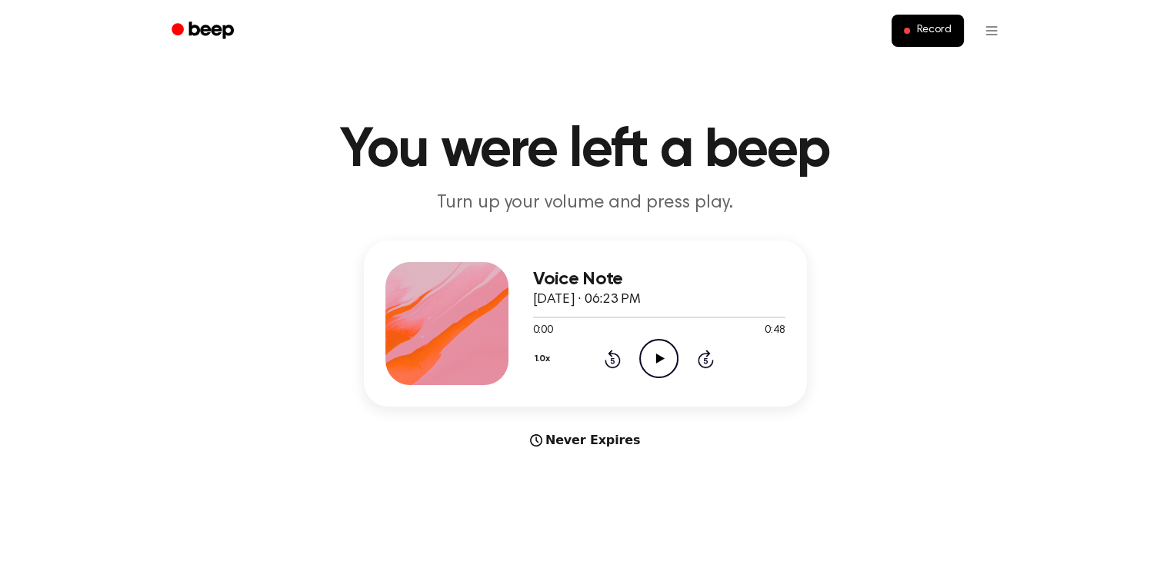
click at [658, 358] on icon at bounding box center [660, 359] width 8 height 10
click at [658, 356] on icon "Pause Audio" at bounding box center [658, 358] width 39 height 39
click at [534, 318] on div at bounding box center [567, 318] width 68 height 2
click at [658, 356] on icon at bounding box center [660, 359] width 8 height 10
click at [658, 356] on icon "Pause Audio" at bounding box center [658, 358] width 39 height 39
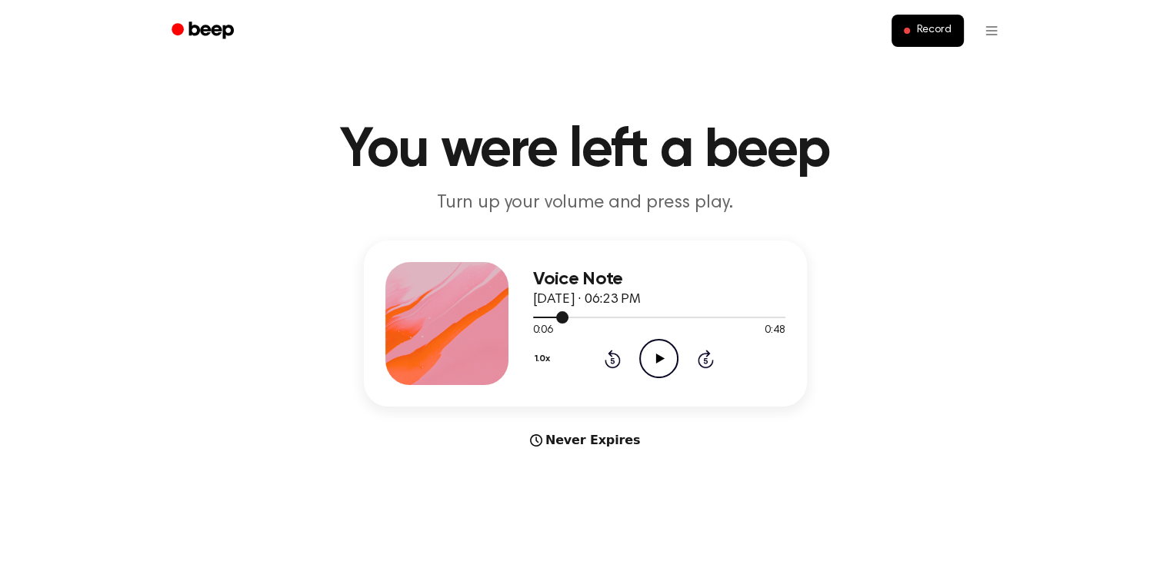
click at [533, 317] on div at bounding box center [551, 318] width 36 height 2
click at [660, 358] on icon at bounding box center [660, 359] width 8 height 10
click at [660, 355] on icon "Play Audio" at bounding box center [658, 358] width 39 height 39
click at [658, 358] on icon at bounding box center [660, 359] width 8 height 10
click at [521, 278] on div "Voice Note September 11, 2025 · 06:20 PM 0:05 0:49 Your browser does not suppor…" at bounding box center [585, 324] width 443 height 166
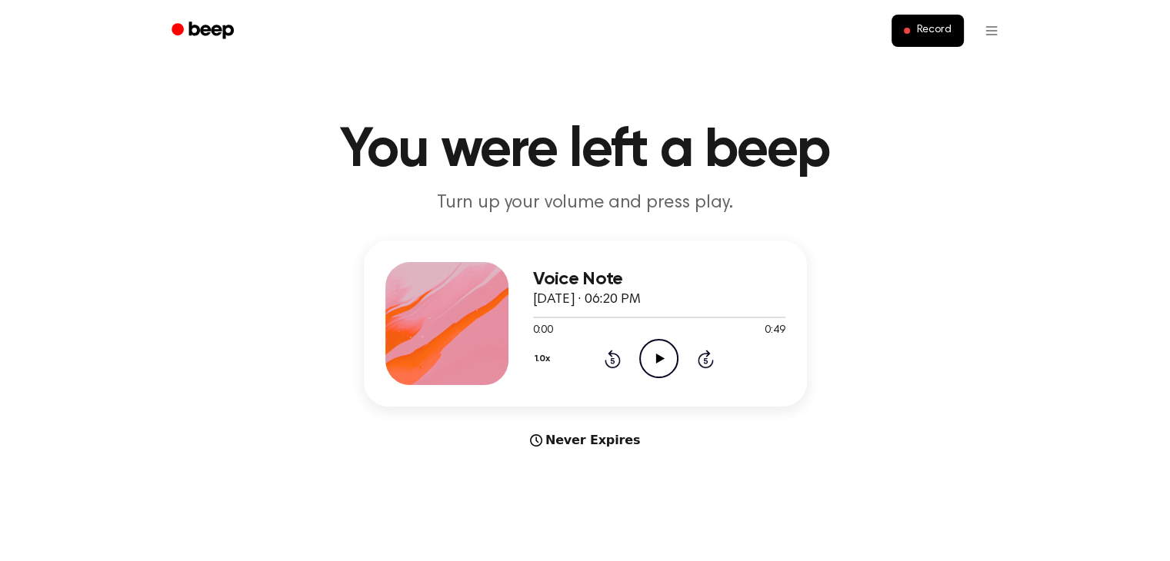
click at [658, 358] on icon at bounding box center [660, 359] width 8 height 10
click at [454, 246] on div "Voice Note [DATE] · 06:20 PM 0:04 0:49 Your browser does not support the [objec…" at bounding box center [585, 324] width 443 height 166
click at [409, 4] on div "Record" at bounding box center [585, 31] width 849 height 62
click at [657, 354] on icon "Pause Audio" at bounding box center [658, 358] width 39 height 39
click at [534, 315] on div at bounding box center [659, 317] width 252 height 12
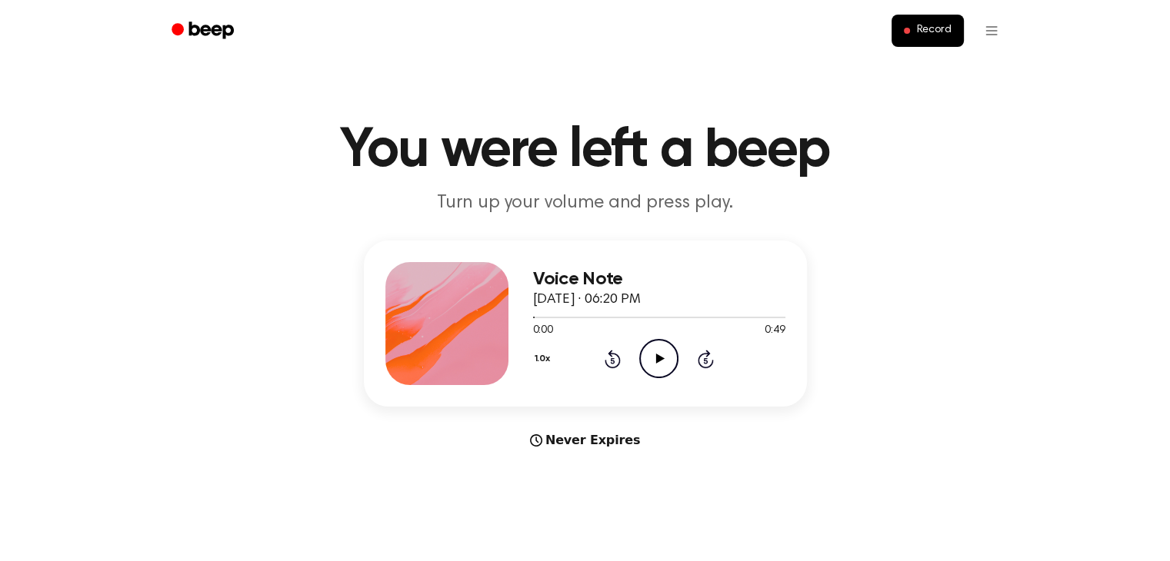
click at [354, 123] on h1 "You were left a beep" at bounding box center [584, 150] width 787 height 55
click at [657, 358] on icon at bounding box center [660, 359] width 8 height 10
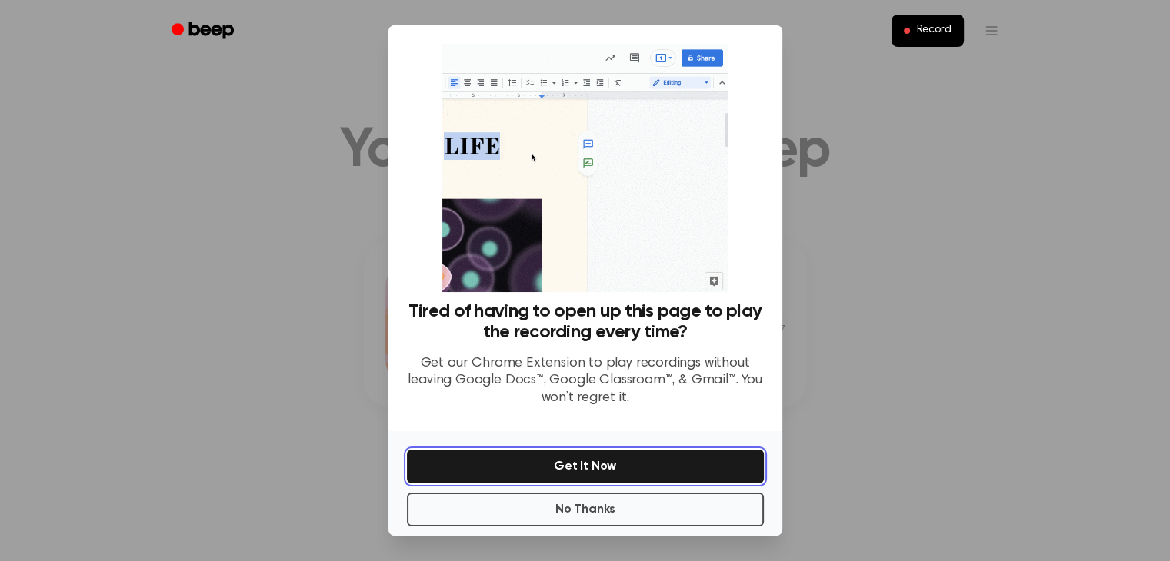
click at [588, 468] on button "Get It Now" at bounding box center [585, 467] width 357 height 34
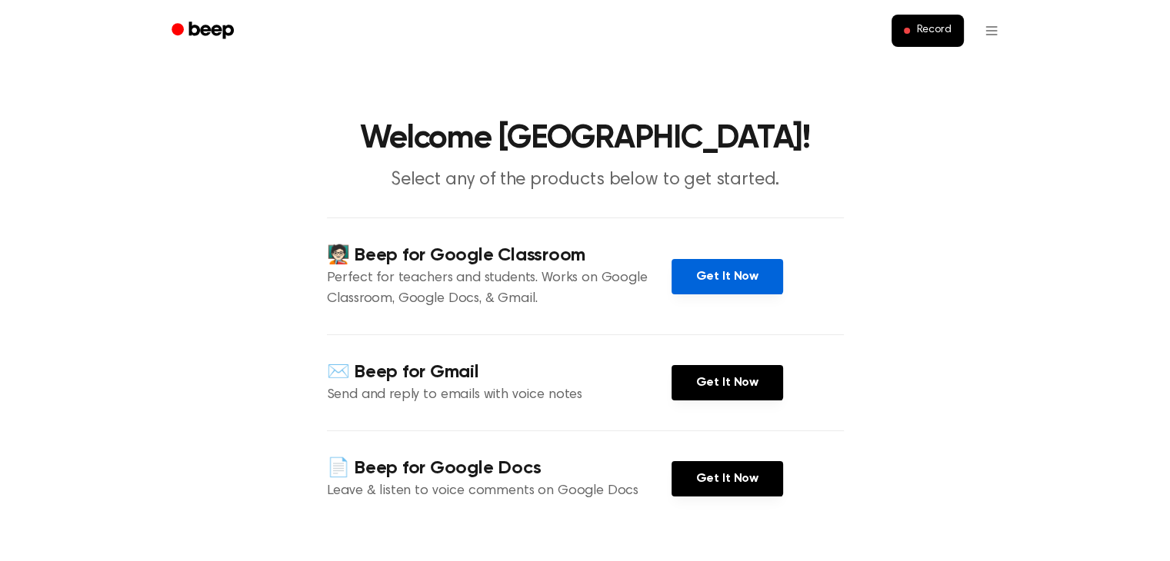
click at [720, 274] on link "Get It Now" at bounding box center [727, 276] width 112 height 35
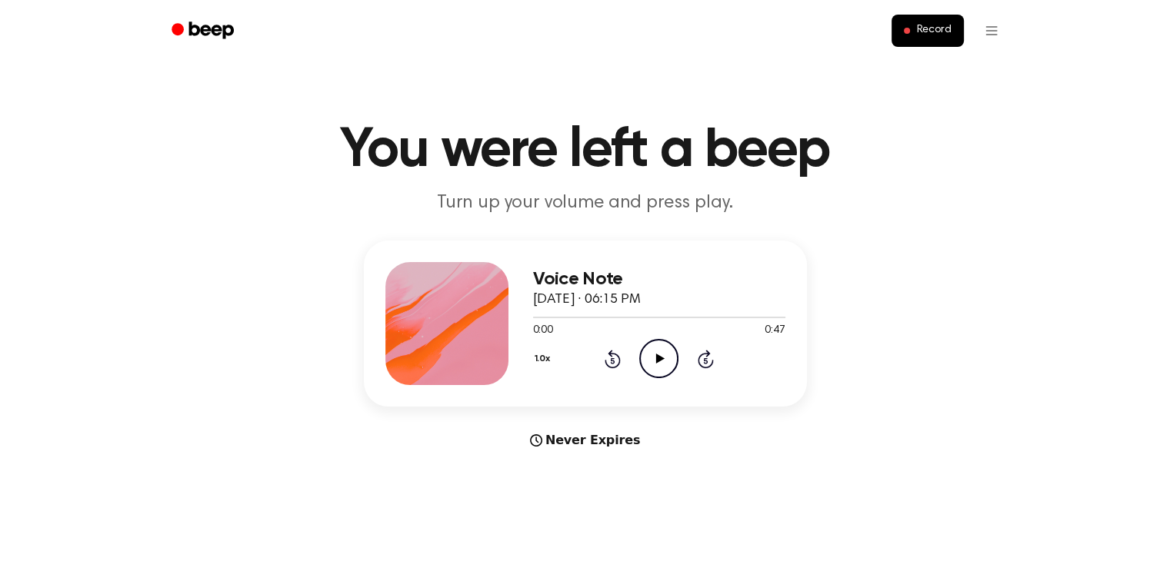
click at [657, 355] on icon at bounding box center [660, 359] width 8 height 10
click at [657, 355] on icon at bounding box center [658, 359] width 7 height 10
click at [657, 355] on icon at bounding box center [660, 359] width 8 height 10
click at [657, 355] on icon at bounding box center [658, 359] width 7 height 10
click at [534, 318] on div at bounding box center [659, 317] width 252 height 12
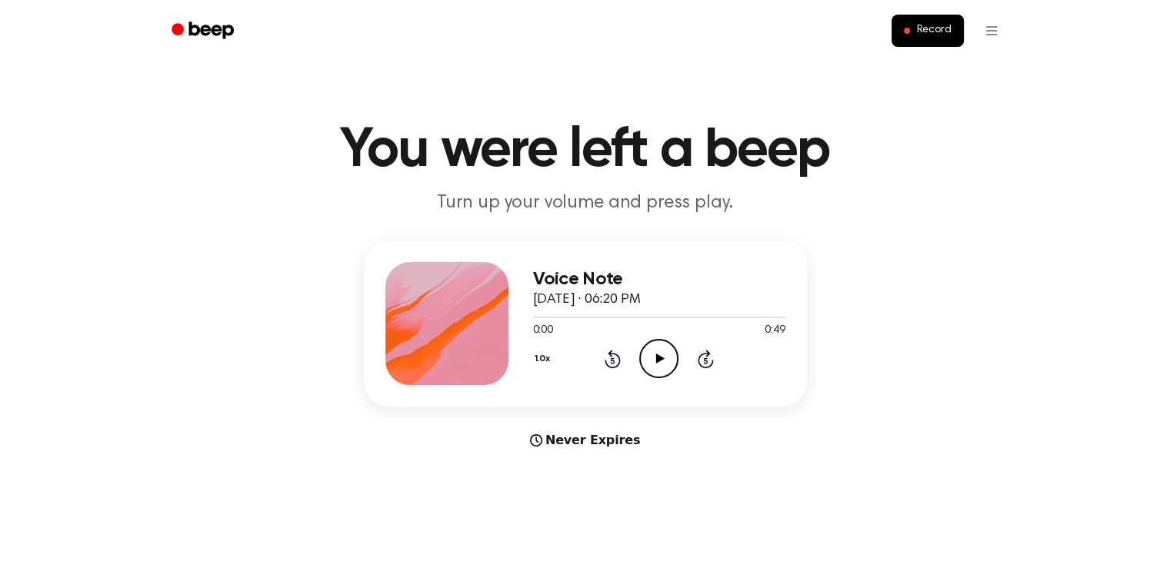
click at [658, 357] on icon at bounding box center [660, 359] width 8 height 10
click at [658, 355] on icon at bounding box center [660, 359] width 8 height 10
click at [659, 356] on icon "Pause Audio" at bounding box center [658, 358] width 39 height 39
click at [533, 318] on div at bounding box center [591, 318] width 116 height 2
click at [658, 357] on icon at bounding box center [660, 359] width 8 height 10
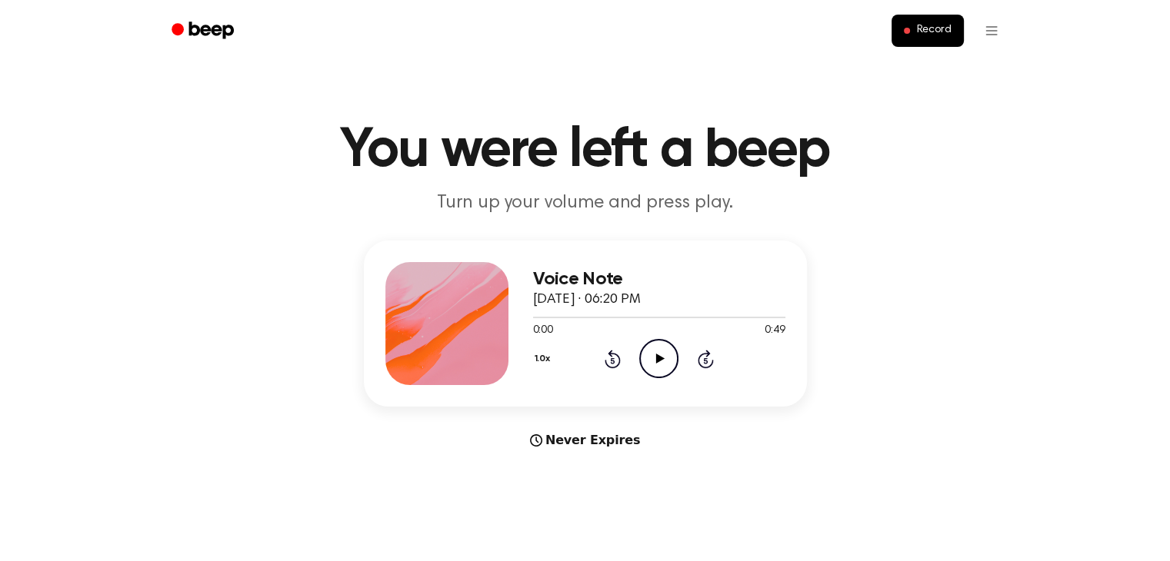
click at [660, 357] on icon at bounding box center [660, 359] width 8 height 10
click at [657, 356] on icon at bounding box center [660, 359] width 8 height 10
click at [657, 356] on icon at bounding box center [658, 359] width 7 height 10
click at [534, 317] on div at bounding box center [557, 318] width 49 height 2
click at [656, 361] on icon at bounding box center [660, 359] width 8 height 10
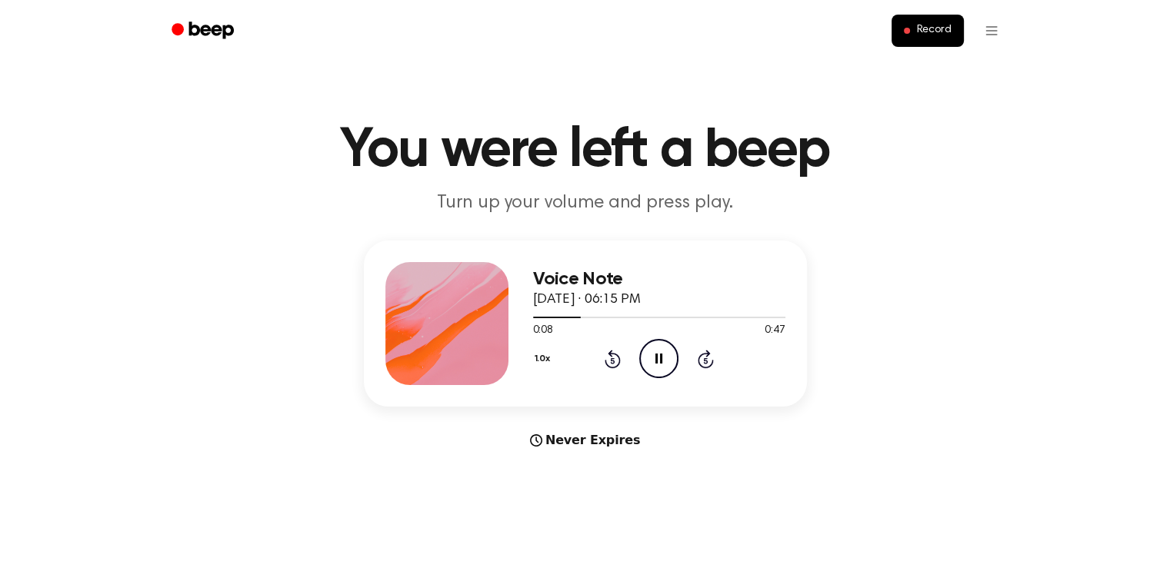
click at [657, 356] on icon at bounding box center [658, 359] width 7 height 10
click at [533, 318] on div at bounding box center [659, 317] width 252 height 12
